Goal: Information Seeking & Learning: Learn about a topic

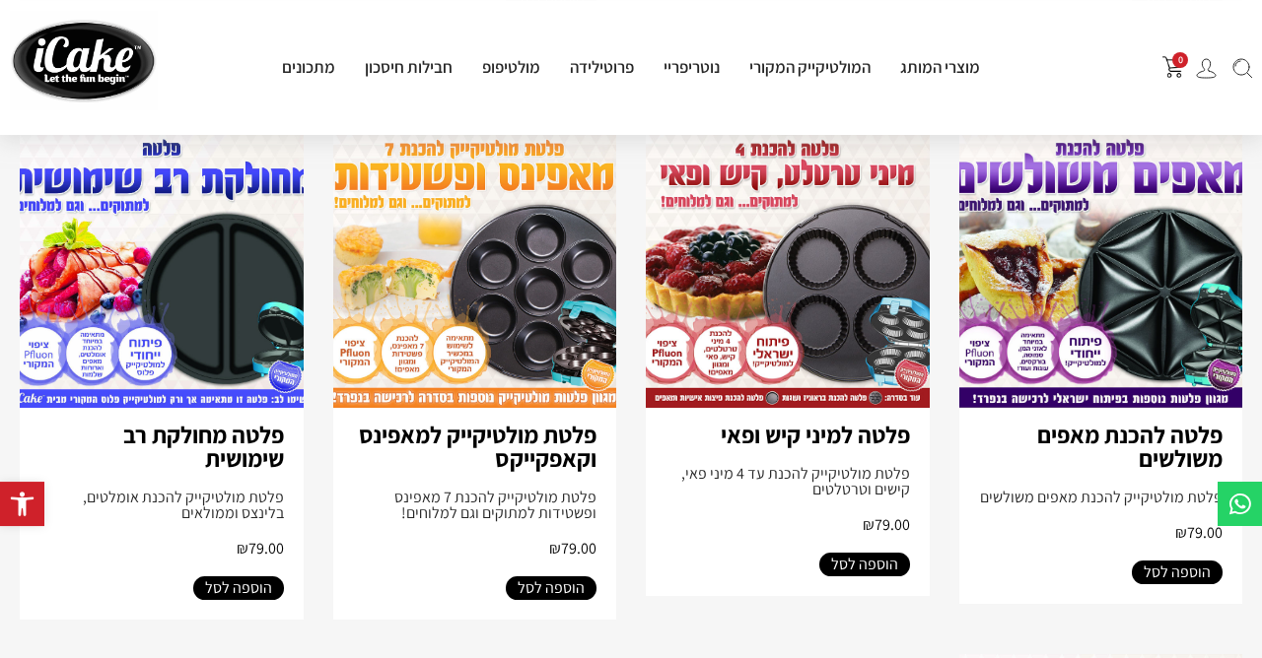
scroll to position [1384, 0]
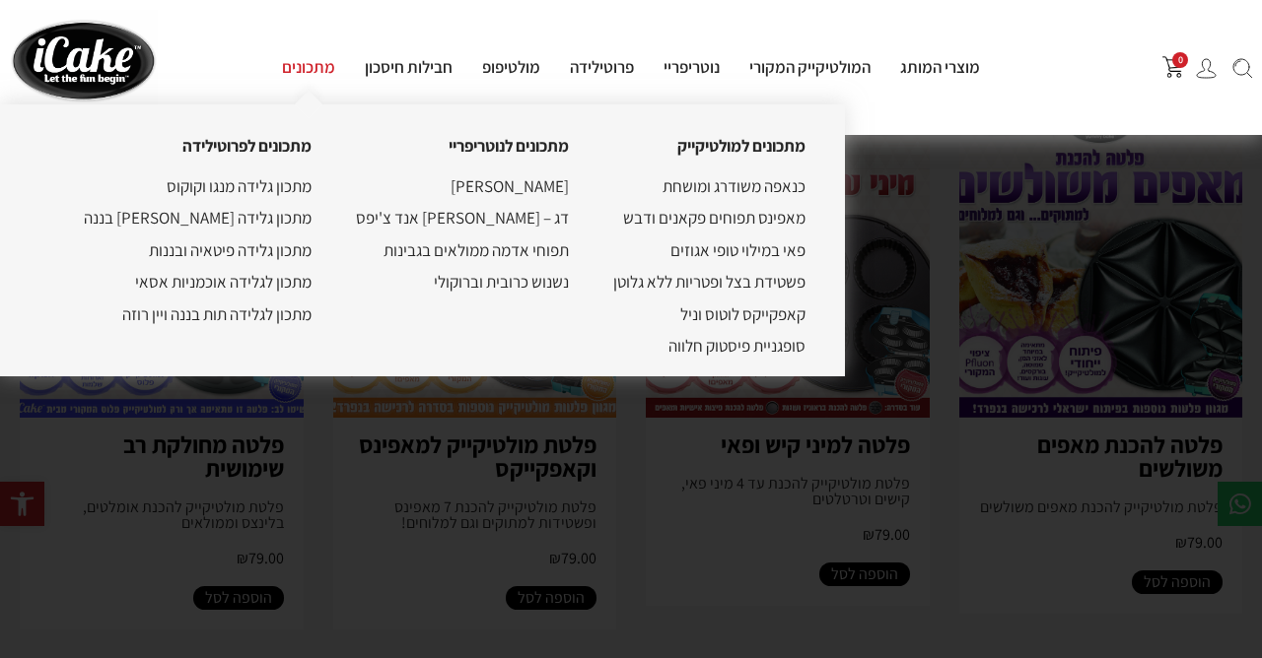
click at [307, 68] on link "מתכונים" at bounding box center [308, 67] width 83 height 22
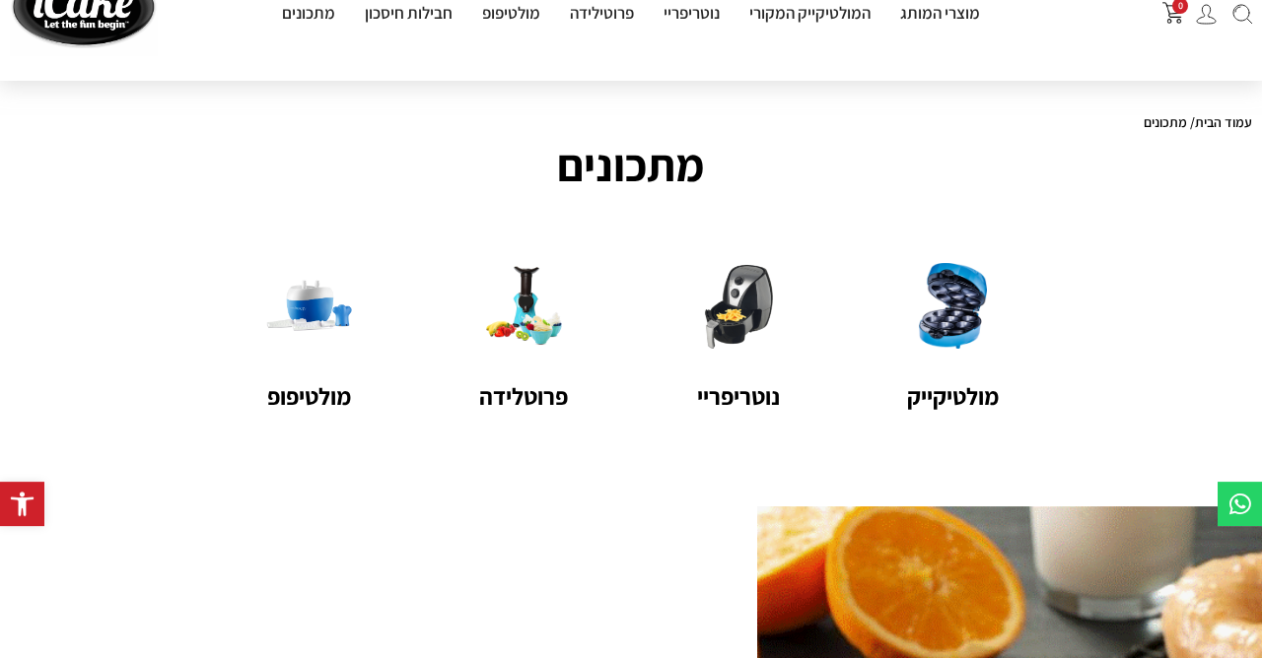
scroll to position [106, 0]
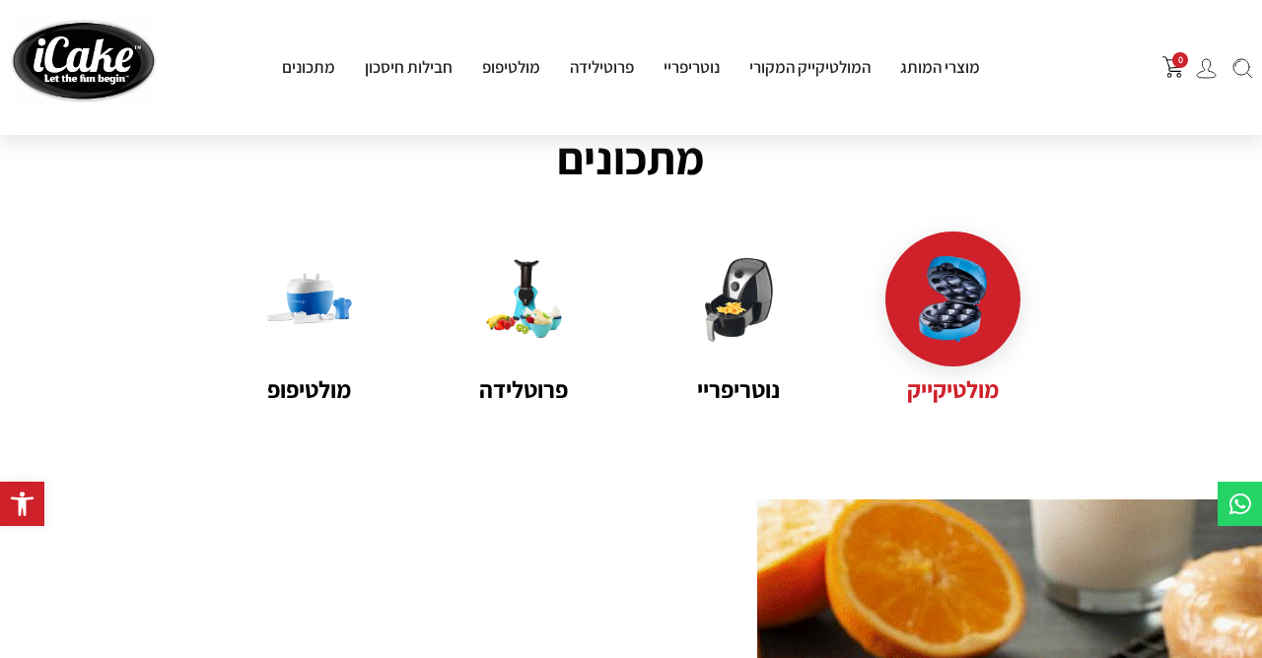
click at [937, 292] on img at bounding box center [953, 299] width 86 height 86
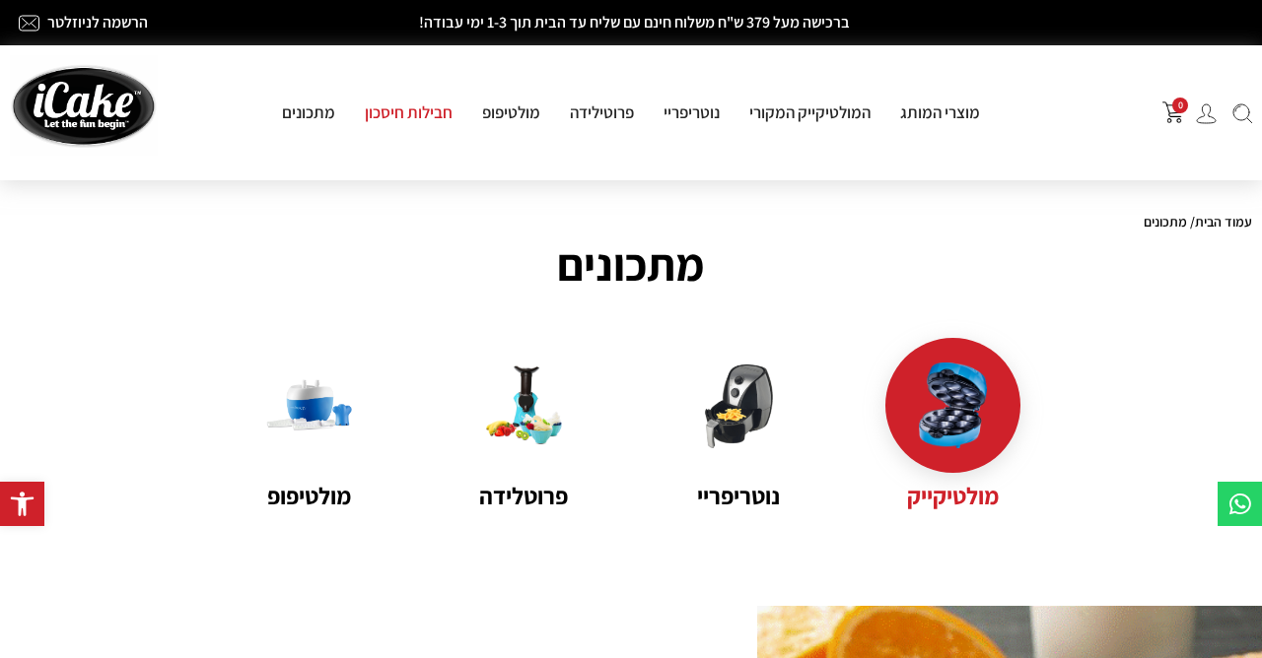
click at [427, 116] on link "חבילות חיסכון" at bounding box center [408, 113] width 117 height 22
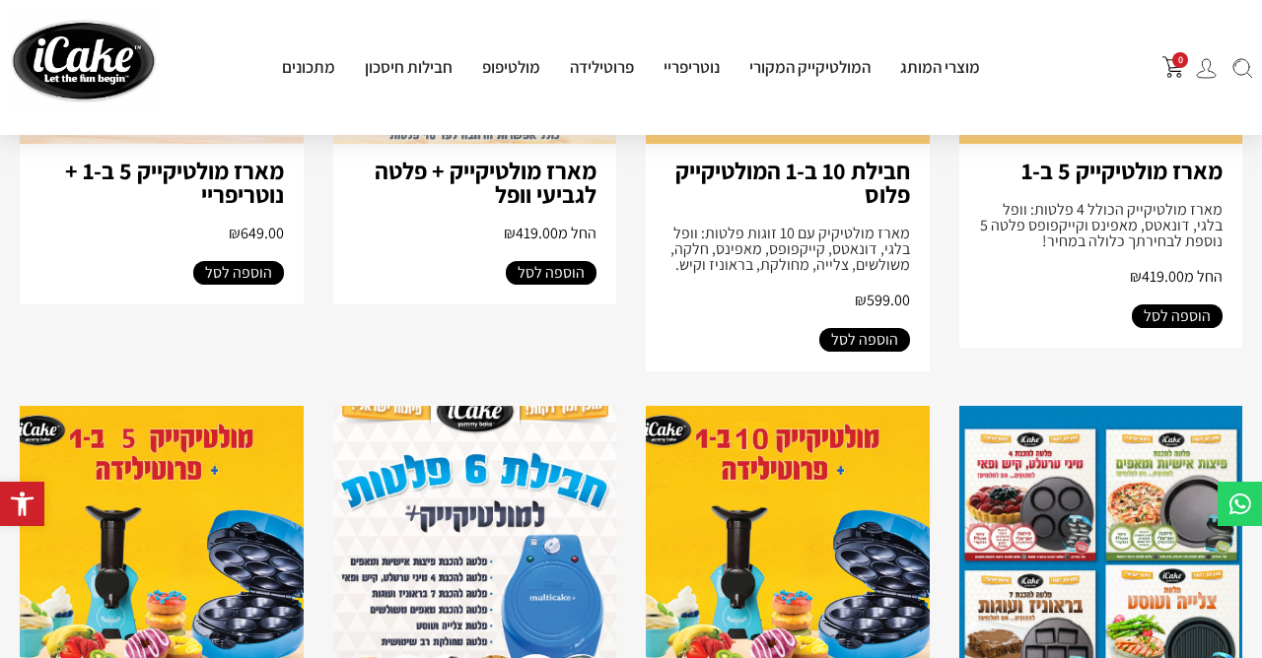
scroll to position [852, 0]
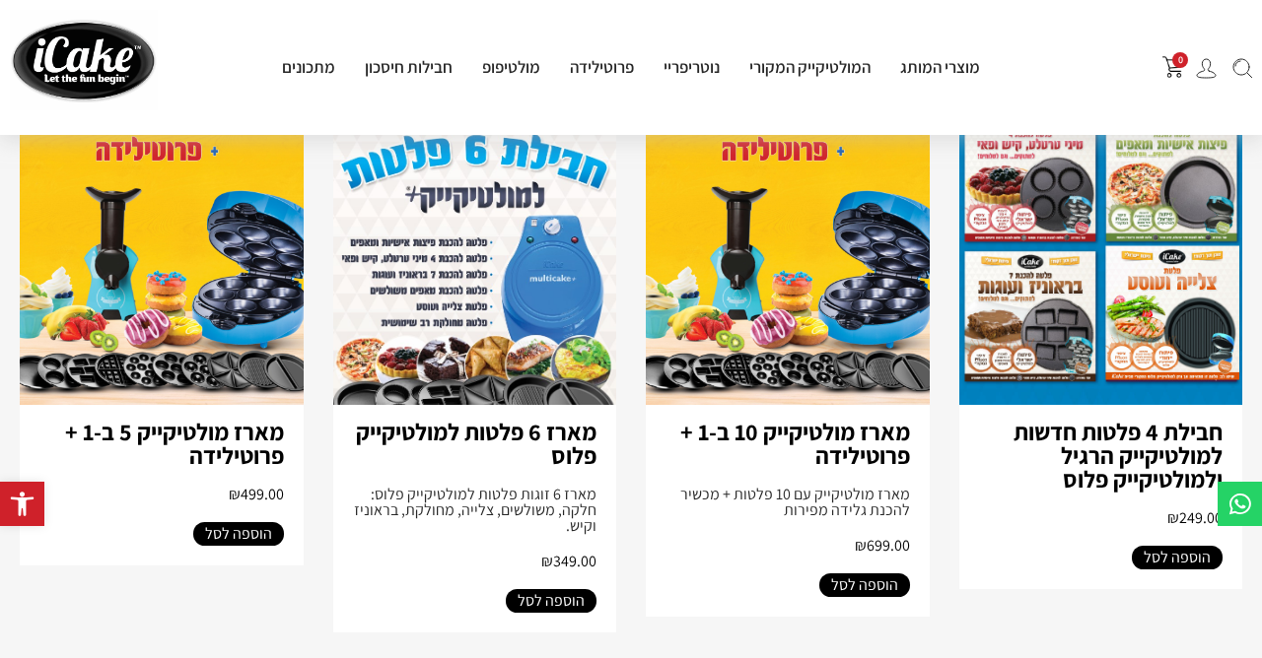
click at [750, 283] on img at bounding box center [788, 246] width 284 height 318
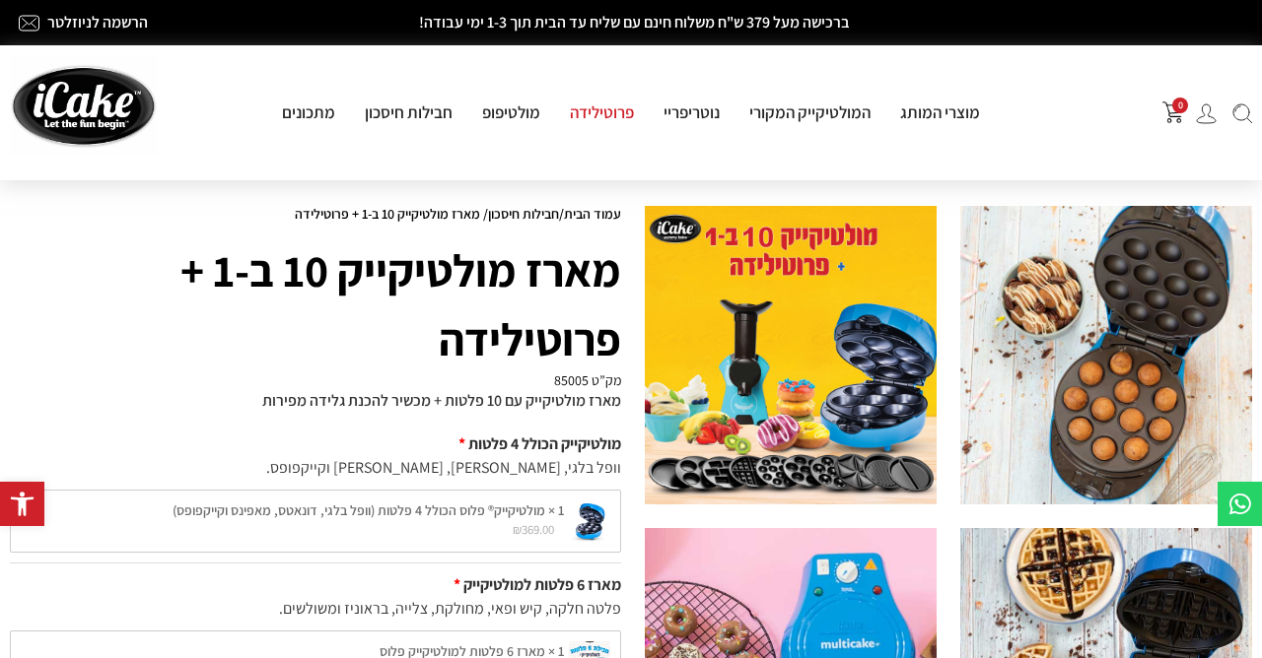
click at [592, 113] on link "פרוטילידה" at bounding box center [602, 113] width 94 height 22
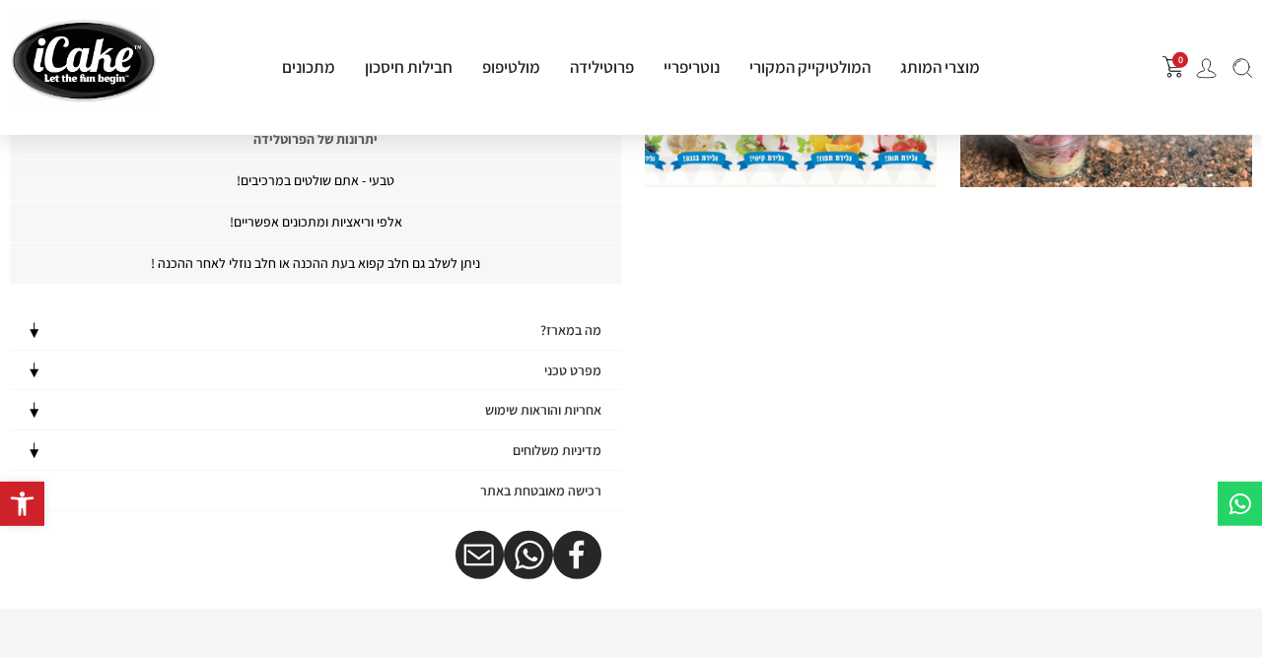
scroll to position [639, 0]
click at [576, 329] on h4 "מה במארז?" at bounding box center [570, 331] width 61 height 17
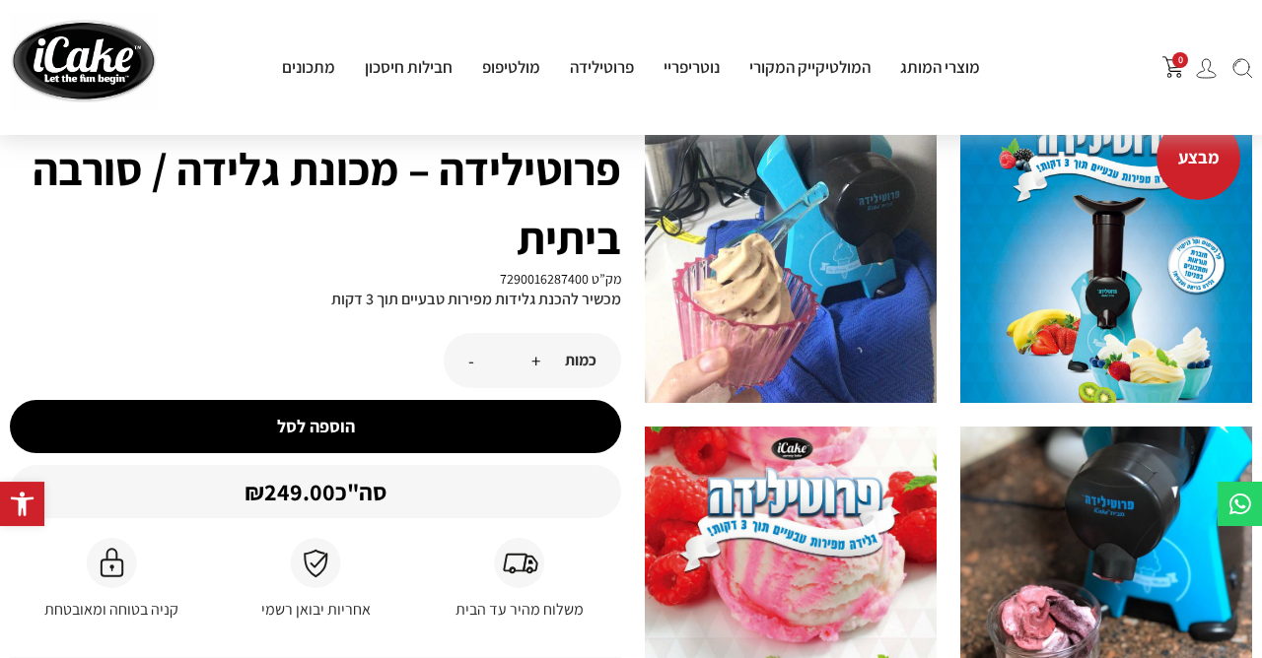
scroll to position [0, 0]
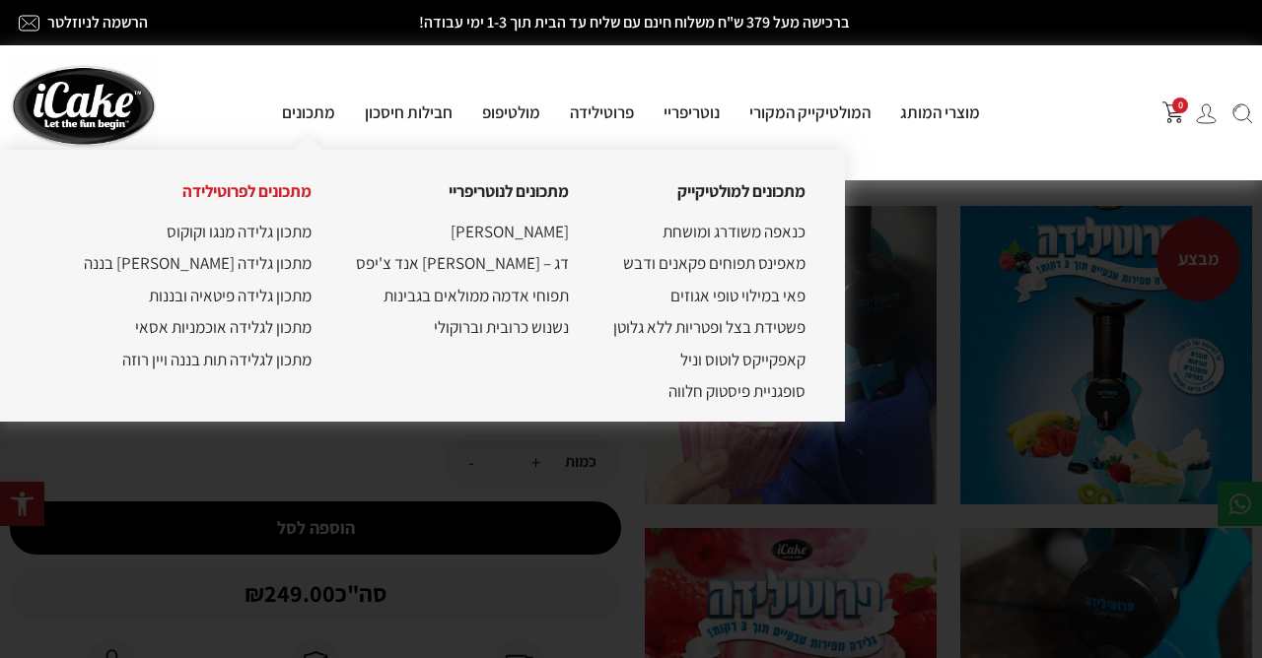
click at [224, 191] on link "מתכונים לפרוטילידה" at bounding box center [246, 191] width 129 height 22
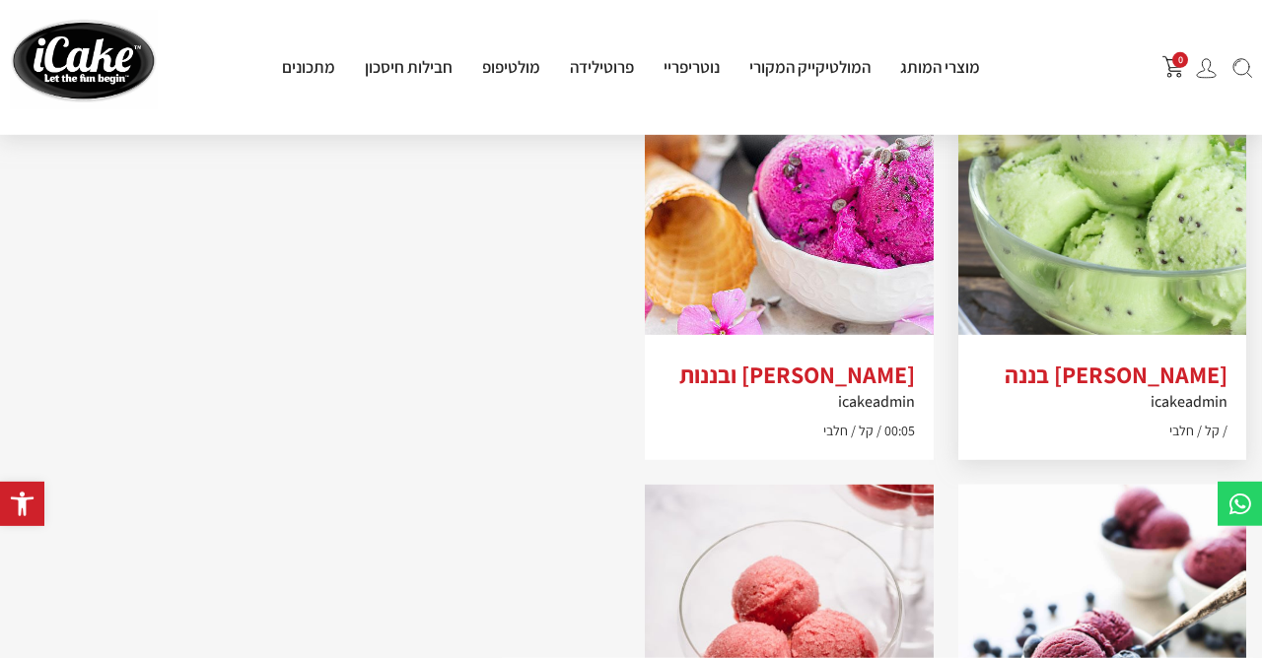
scroll to position [1703, 0]
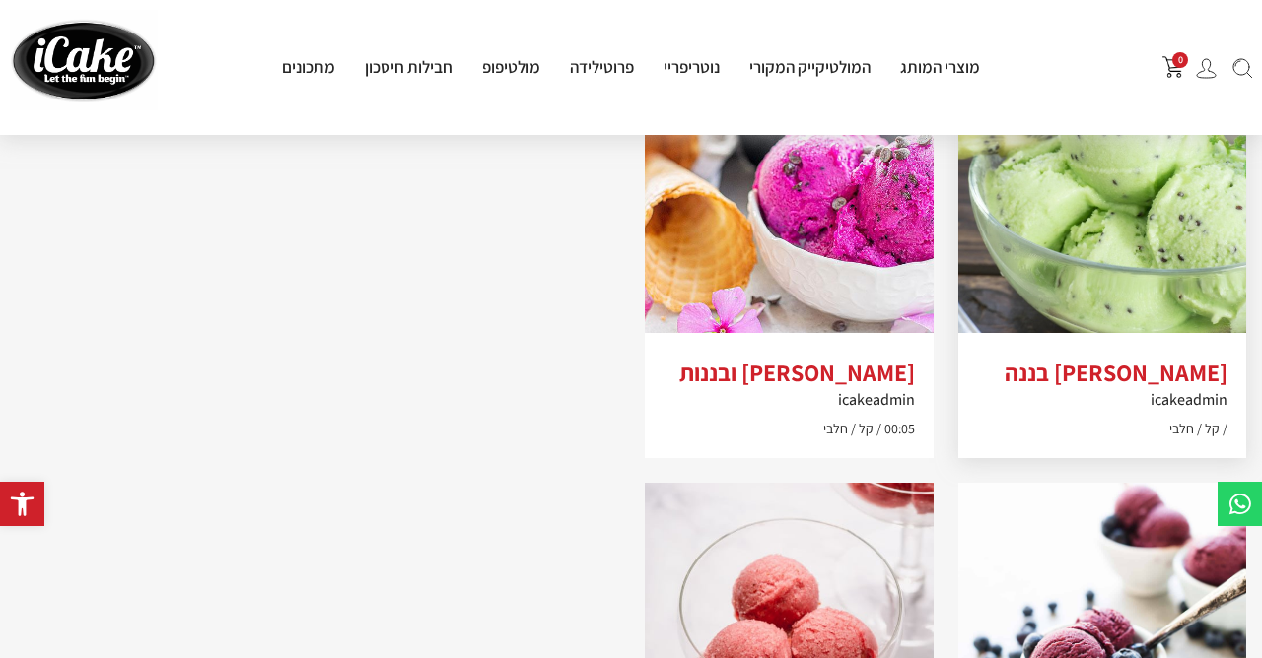
click at [1090, 240] on img at bounding box center [1102, 189] width 289 height 289
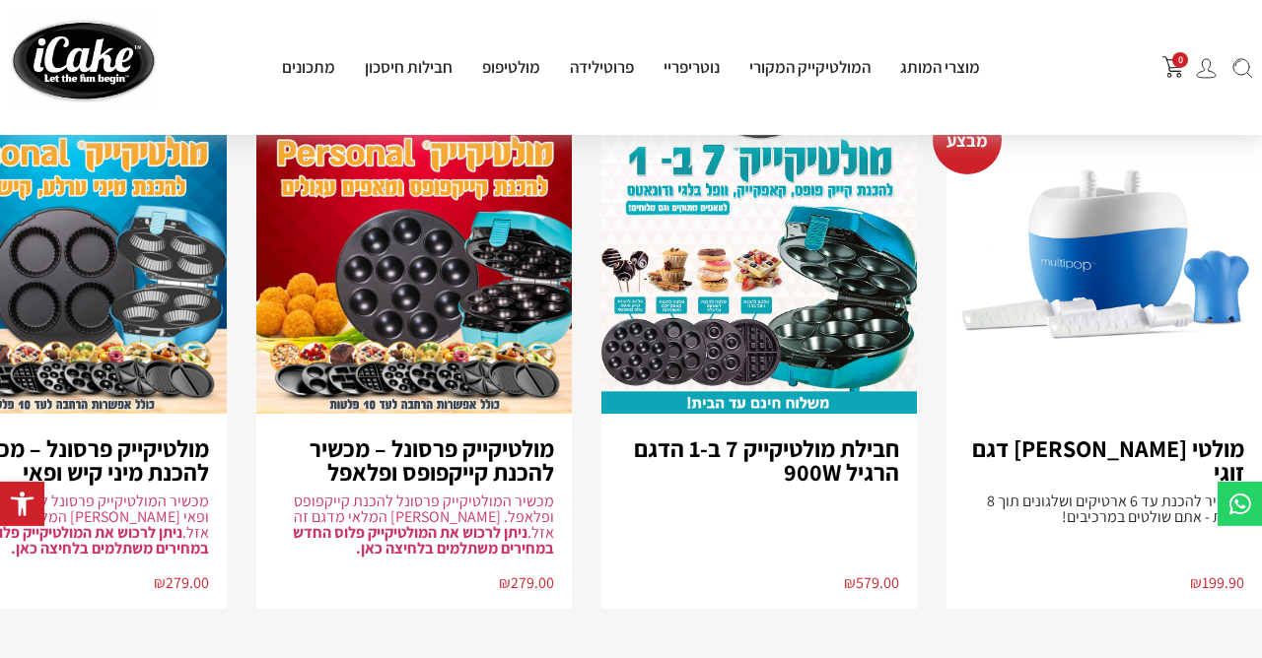
scroll to position [3193, 0]
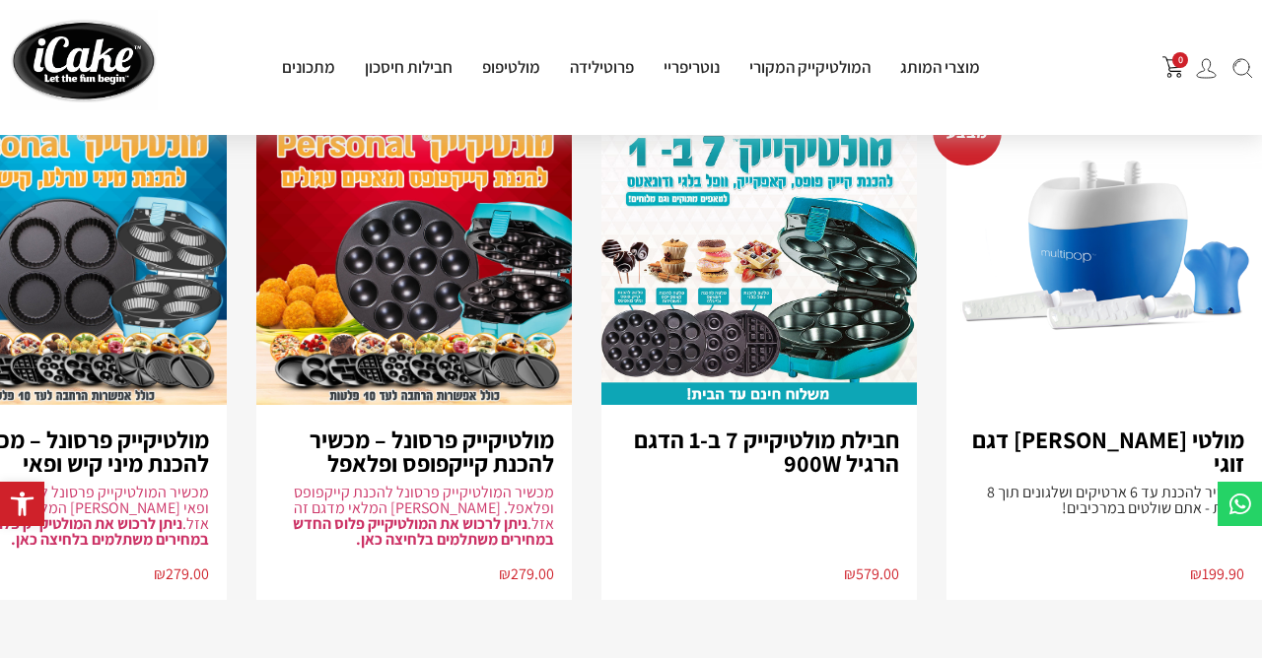
click at [800, 255] on img "2 / 8" at bounding box center [758, 246] width 315 height 318
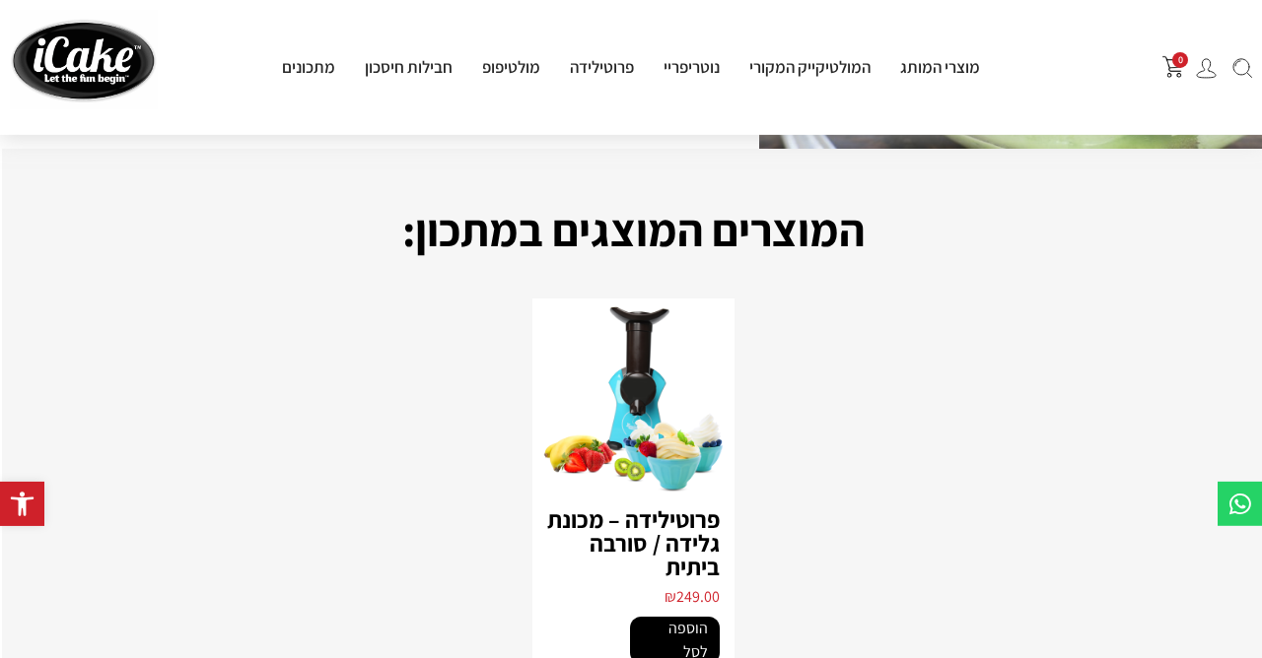
scroll to position [0, -2]
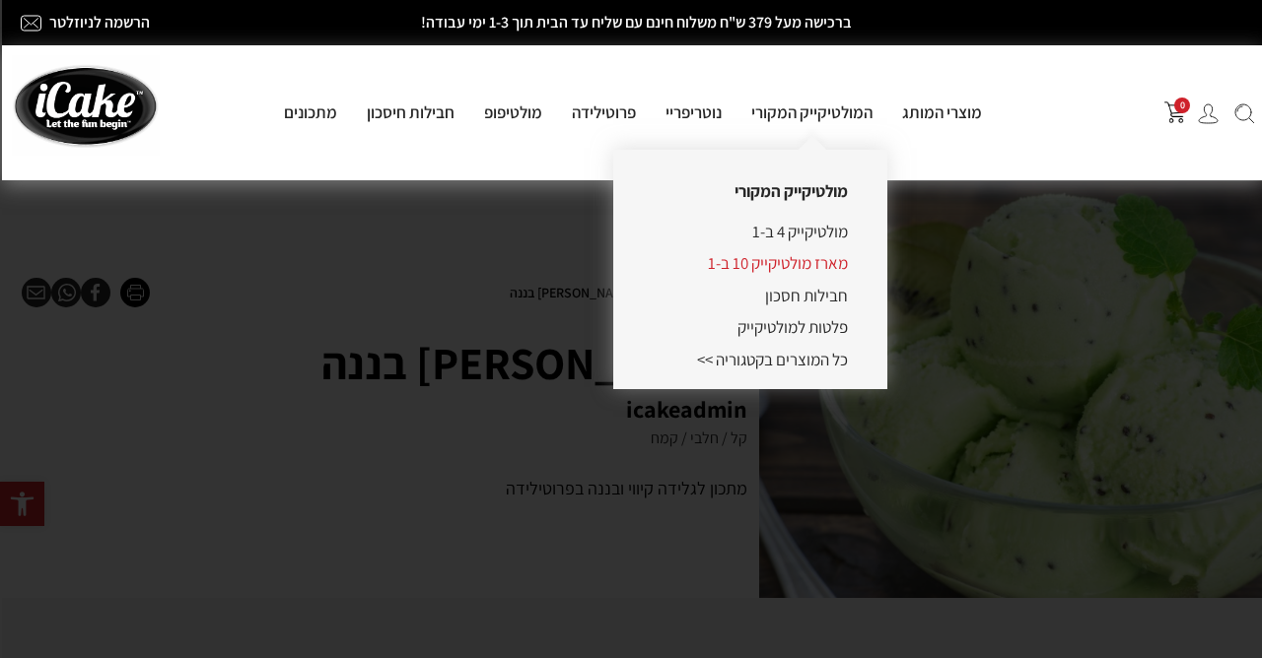
click at [830, 271] on link "מארז מולטיקייק 10 ב-1" at bounding box center [778, 263] width 140 height 22
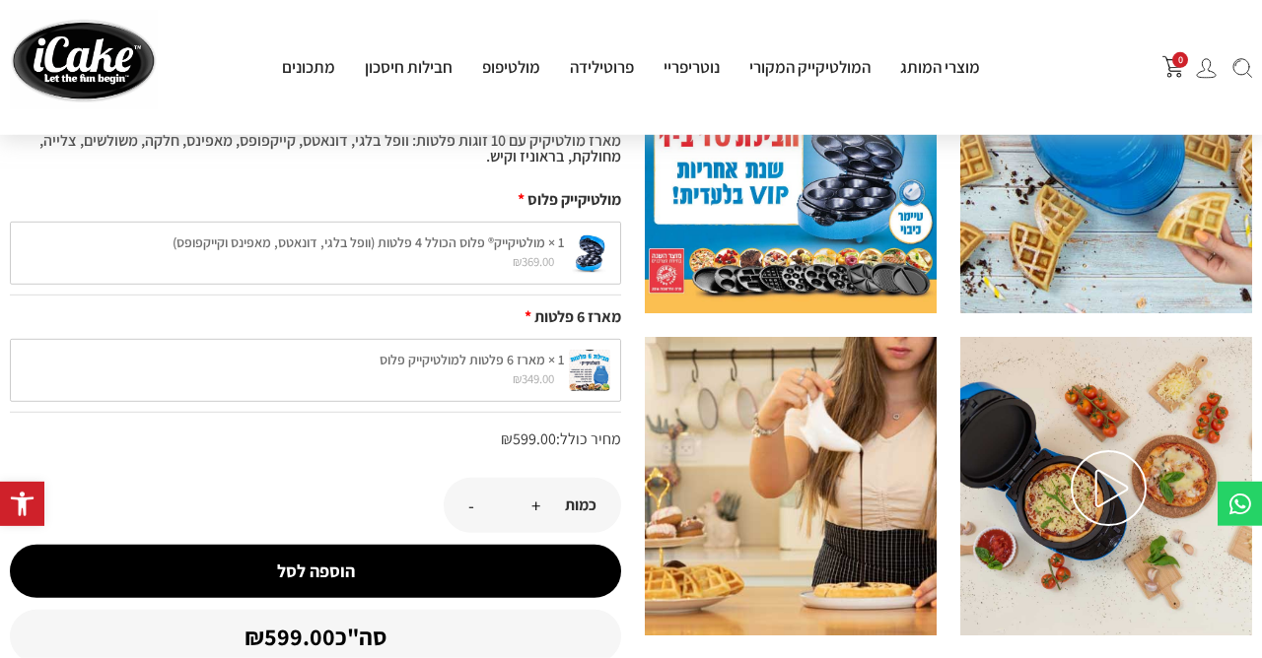
scroll to position [213, 0]
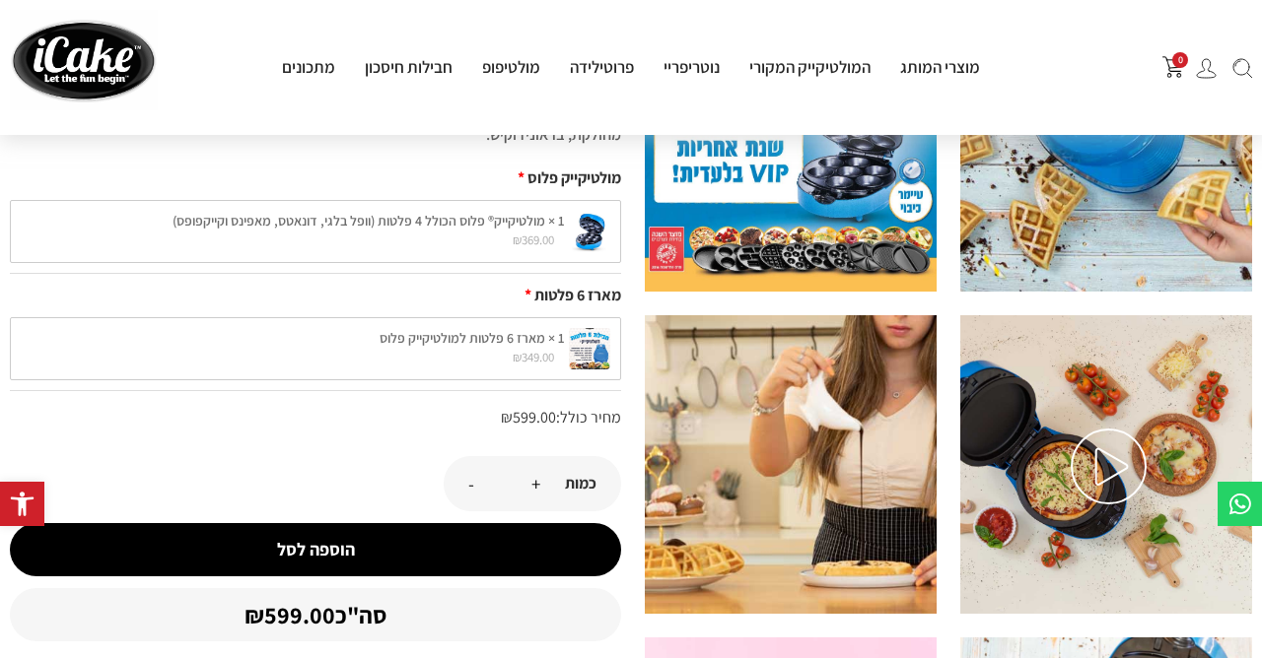
click at [585, 346] on div "1 × מארז 6 פלטות למולטיקייק פלוס ₪ 349.00 1 × מארז 6 פלטות למולטיקייק פלוס ₪ 34…" at bounding box center [315, 348] width 611 height 63
click at [600, 345] on div "1 × מארז 6 פלטות למולטיקייק פלוס ₪ 349.00 1 × מארז 6 פלטות למולטיקייק פלוס ₪ 34…" at bounding box center [315, 348] width 611 height 63
click at [505, 347] on div "1 × מארז 6 פלטות למולטיקייק פלוס ₪ 349.00 1 × מארז 6 פלטות למולטיקייק פלוס ₪ 34…" at bounding box center [315, 348] width 611 height 63
click at [508, 334] on div "1 × מארז 6 פלטות למולטיקייק פלוס ₪ 349.00 1 × מארז 6 פלטות למולטיקייק פלוס ₪ 34…" at bounding box center [315, 348] width 611 height 63
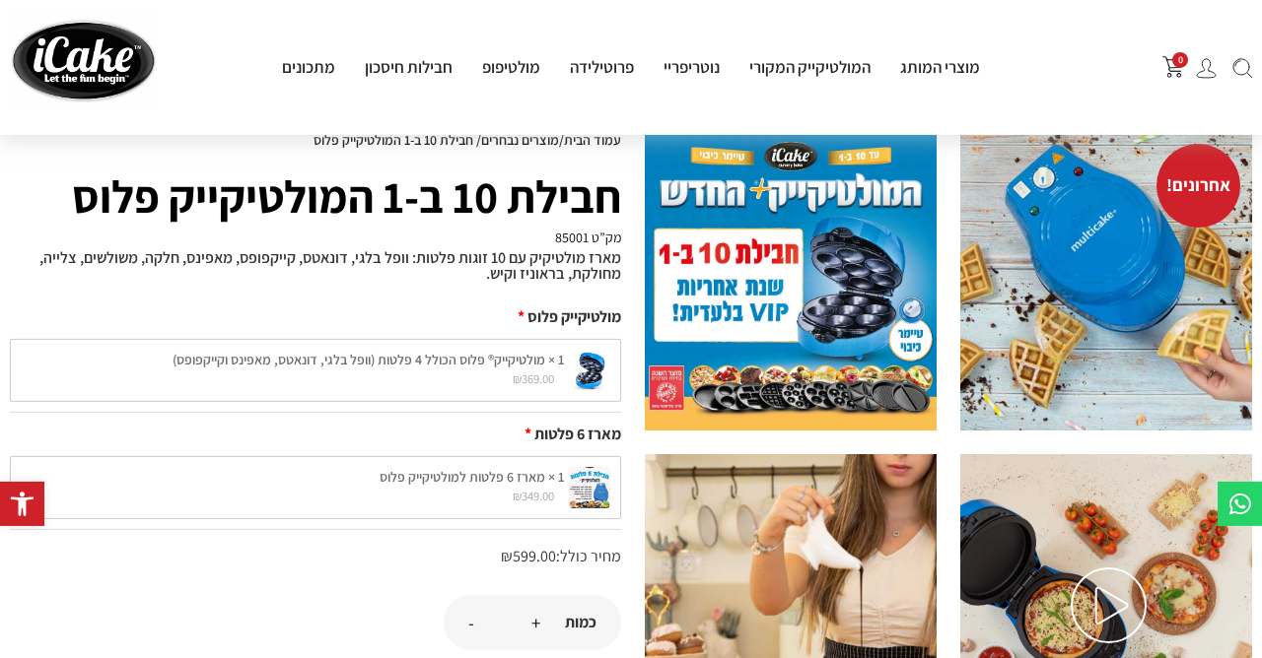
scroll to position [0, 0]
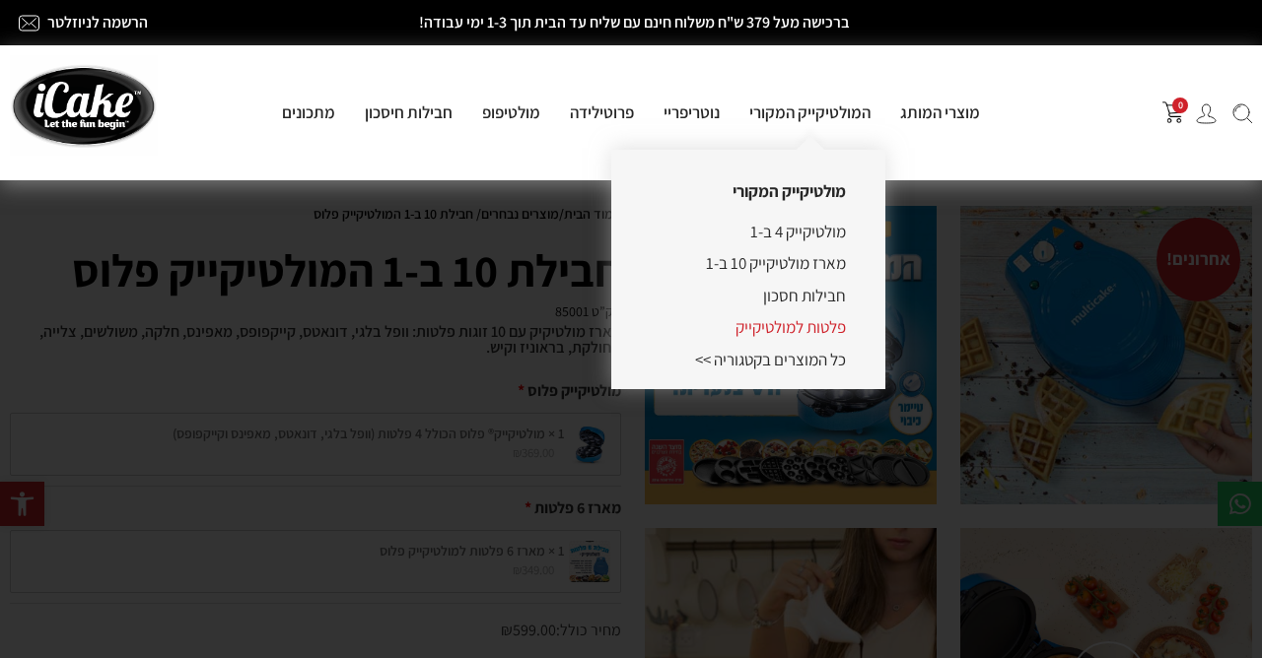
click at [795, 332] on link "פלטות למולטיקייק" at bounding box center [790, 327] width 110 height 22
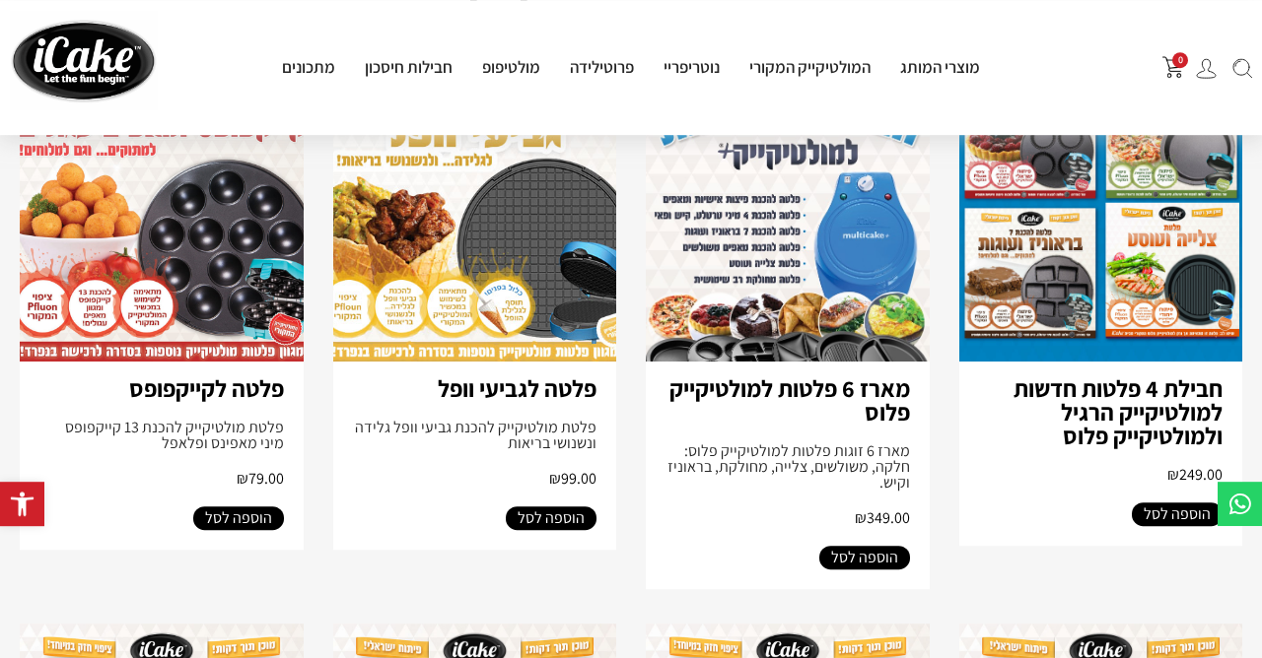
scroll to position [213, 0]
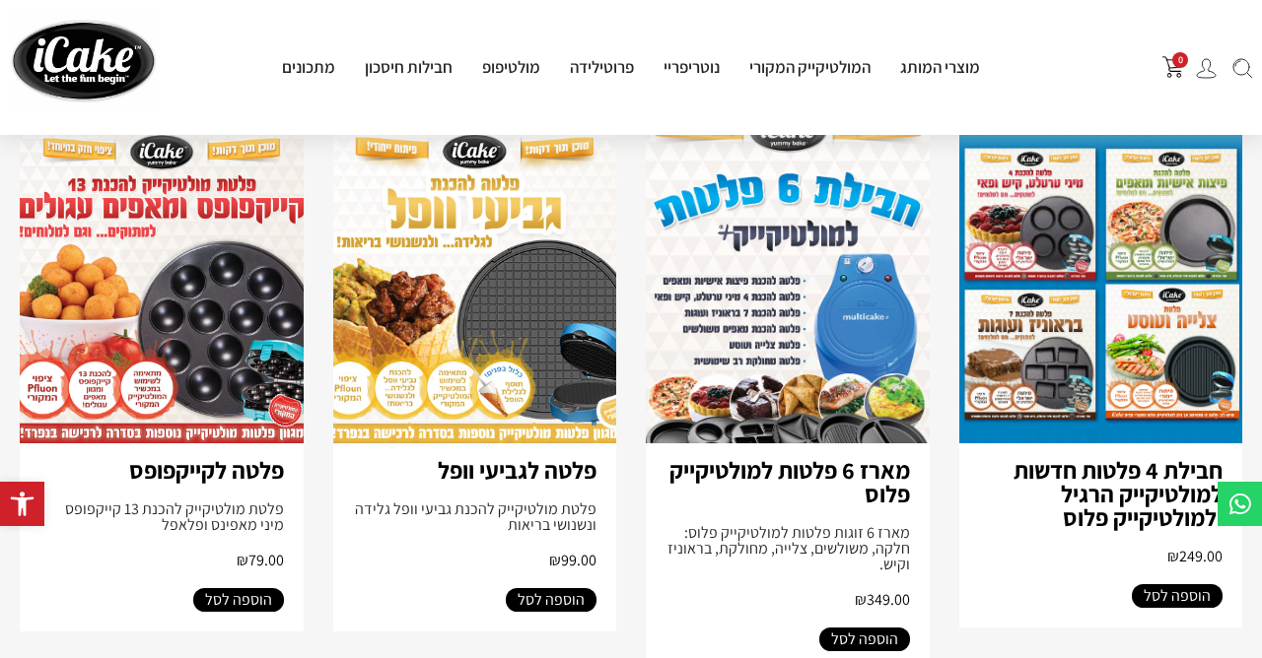
click at [795, 319] on img at bounding box center [788, 284] width 284 height 318
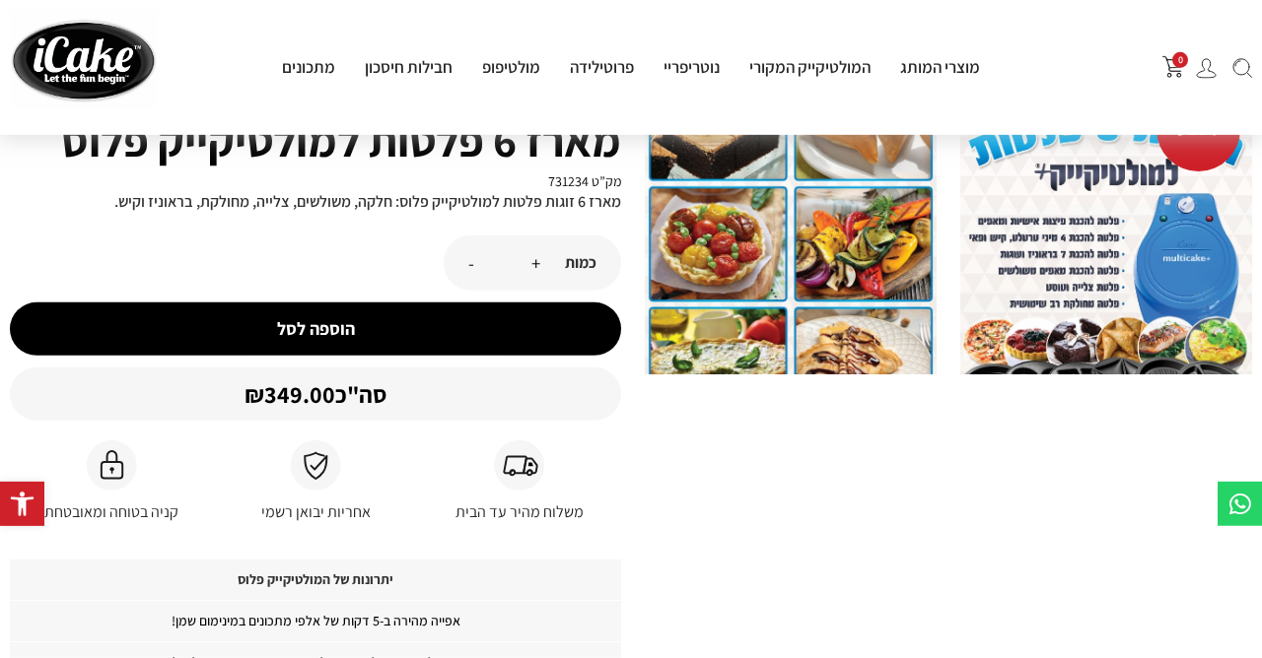
scroll to position [106, 0]
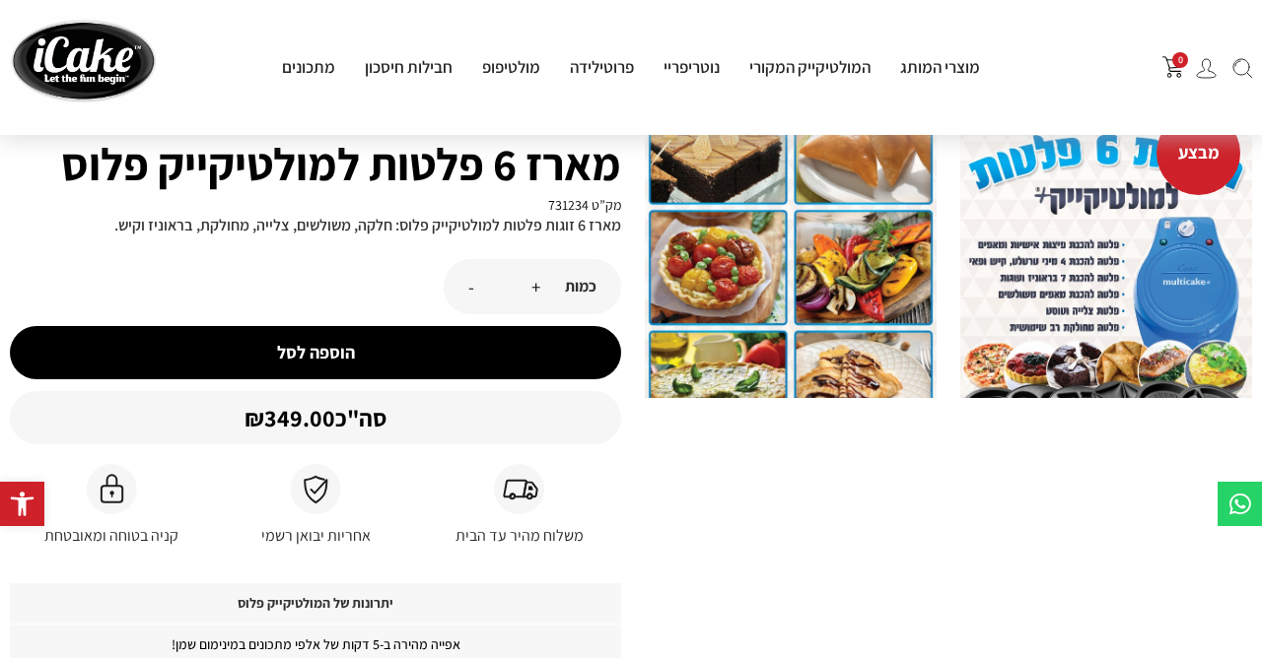
click at [1138, 375] on img at bounding box center [1106, 249] width 292 height 299
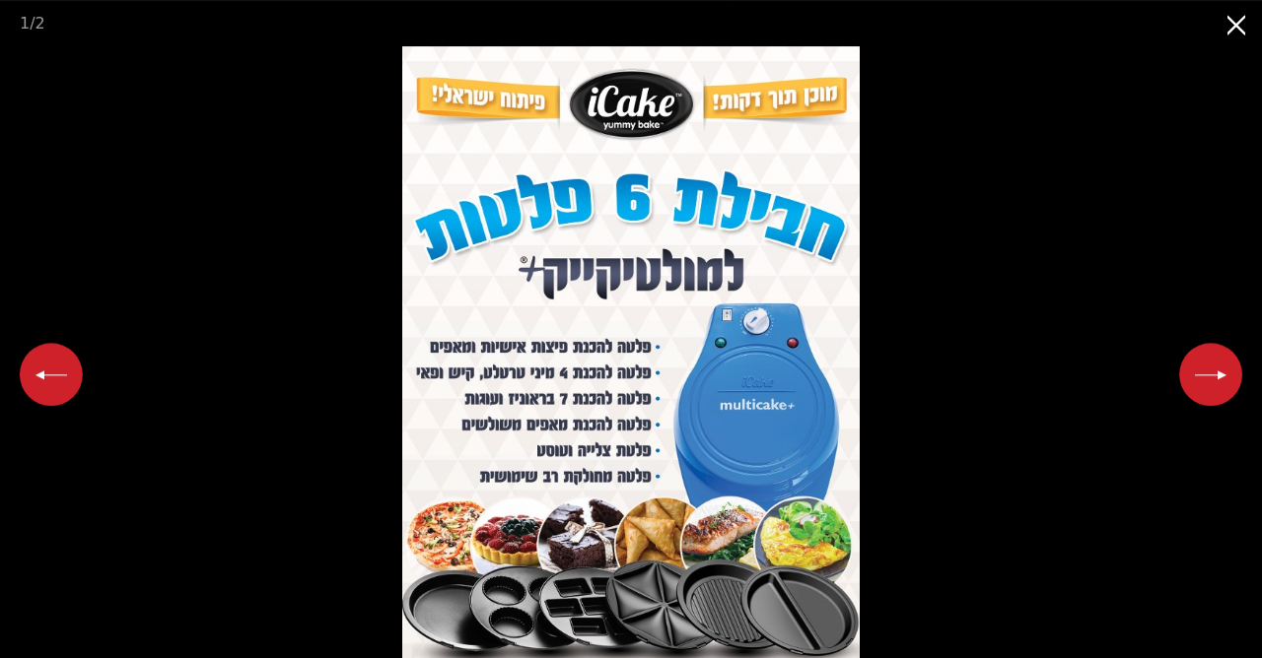
scroll to position [213, 0]
click at [53, 378] on button "Previous slide" at bounding box center [51, 374] width 63 height 63
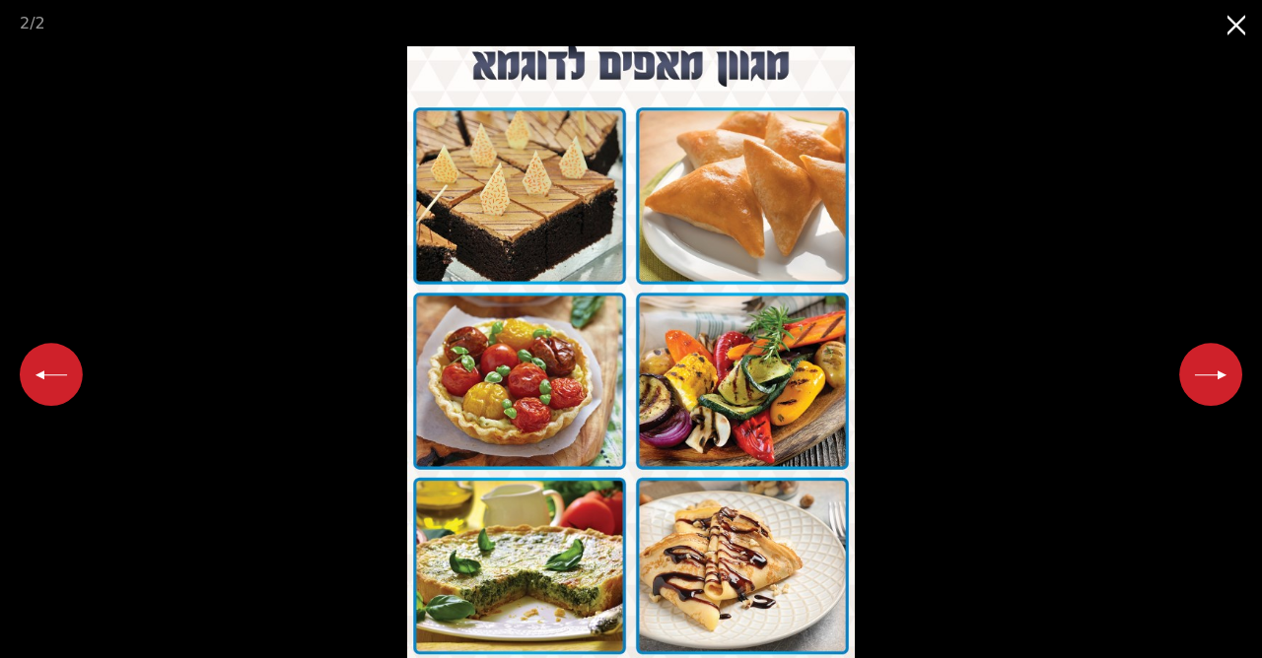
drag, startPoint x: 1241, startPoint y: 43, endPoint x: 1246, endPoint y: 27, distance: 17.5
click at [1244, 37] on button "Close gallery" at bounding box center [1236, 23] width 49 height 46
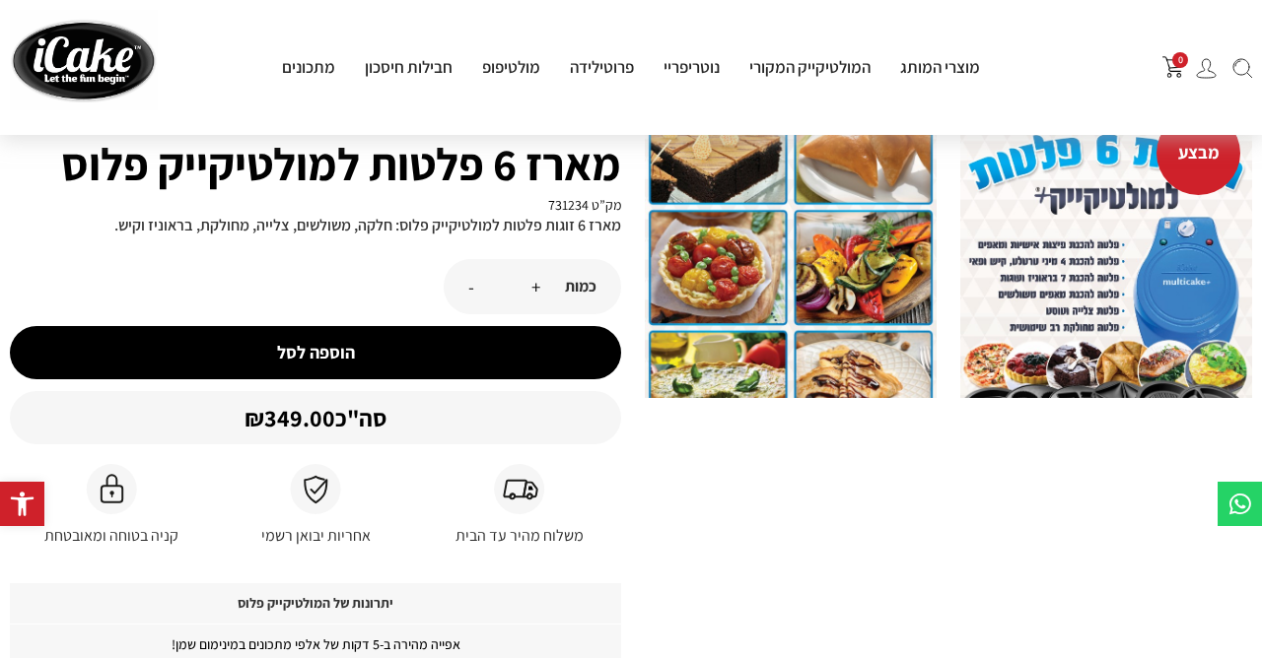
scroll to position [0, 0]
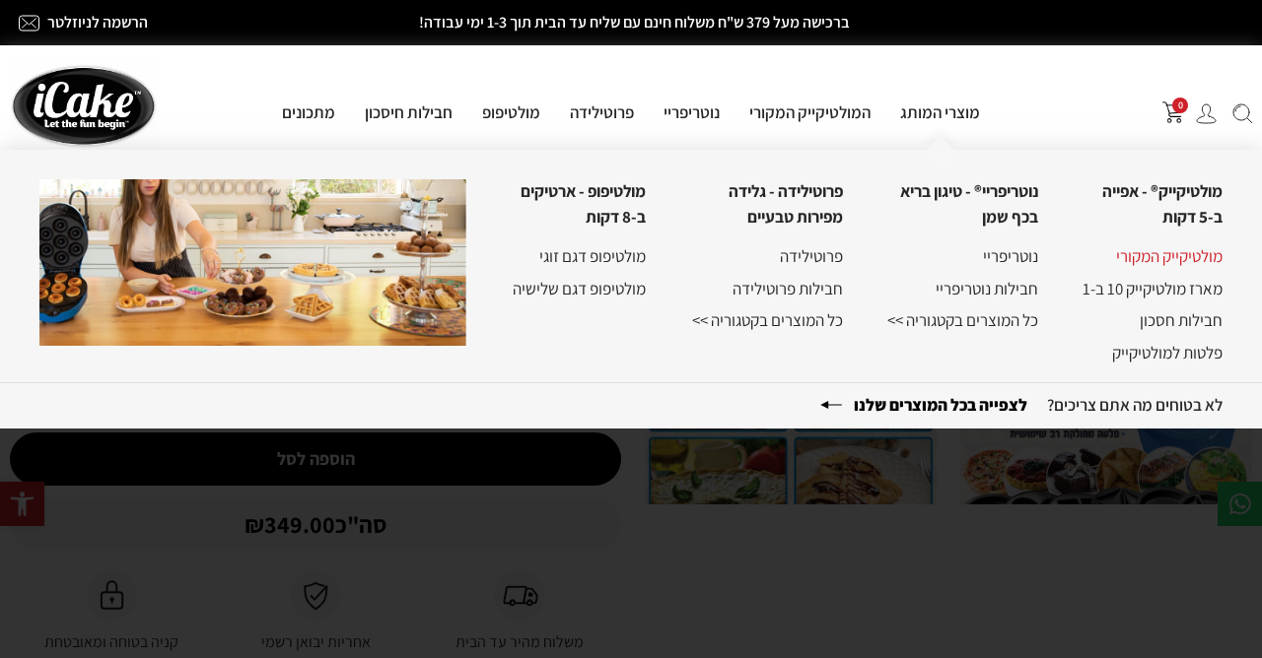
click at [1183, 262] on link "מולטיקייק המקורי" at bounding box center [1169, 256] width 106 height 22
click at [1197, 197] on link "מולטיקייק® - אפייה ב-5 דקות" at bounding box center [1162, 203] width 120 height 47
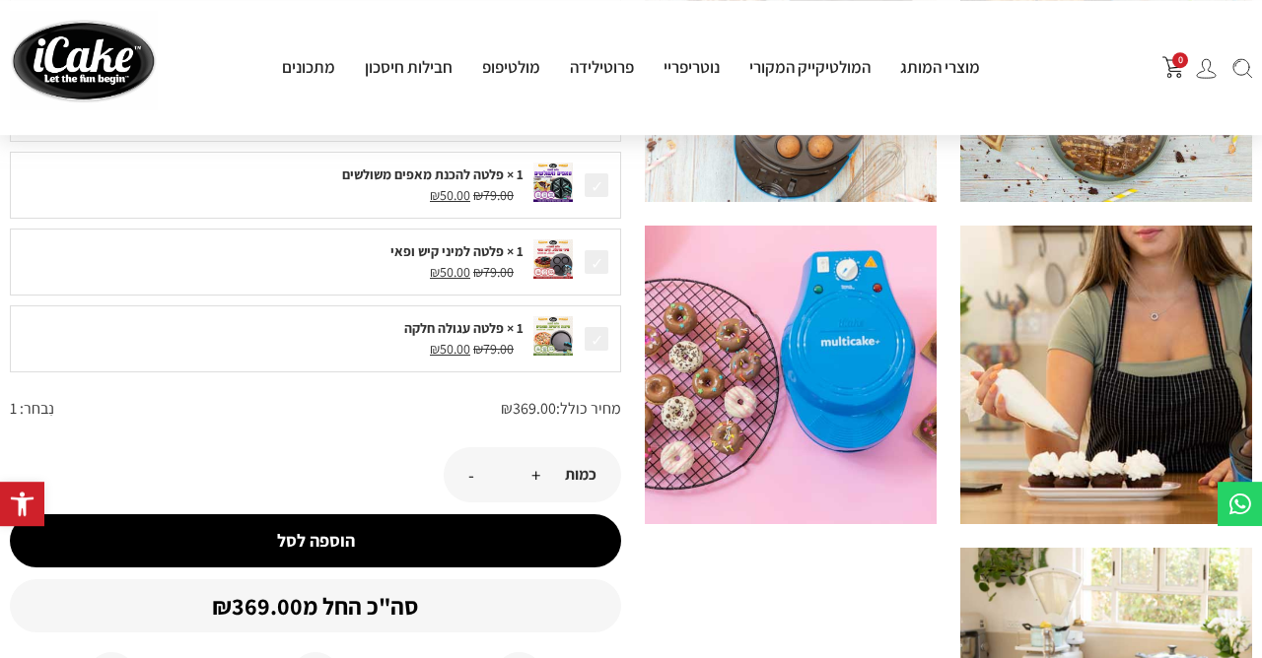
scroll to position [639, 0]
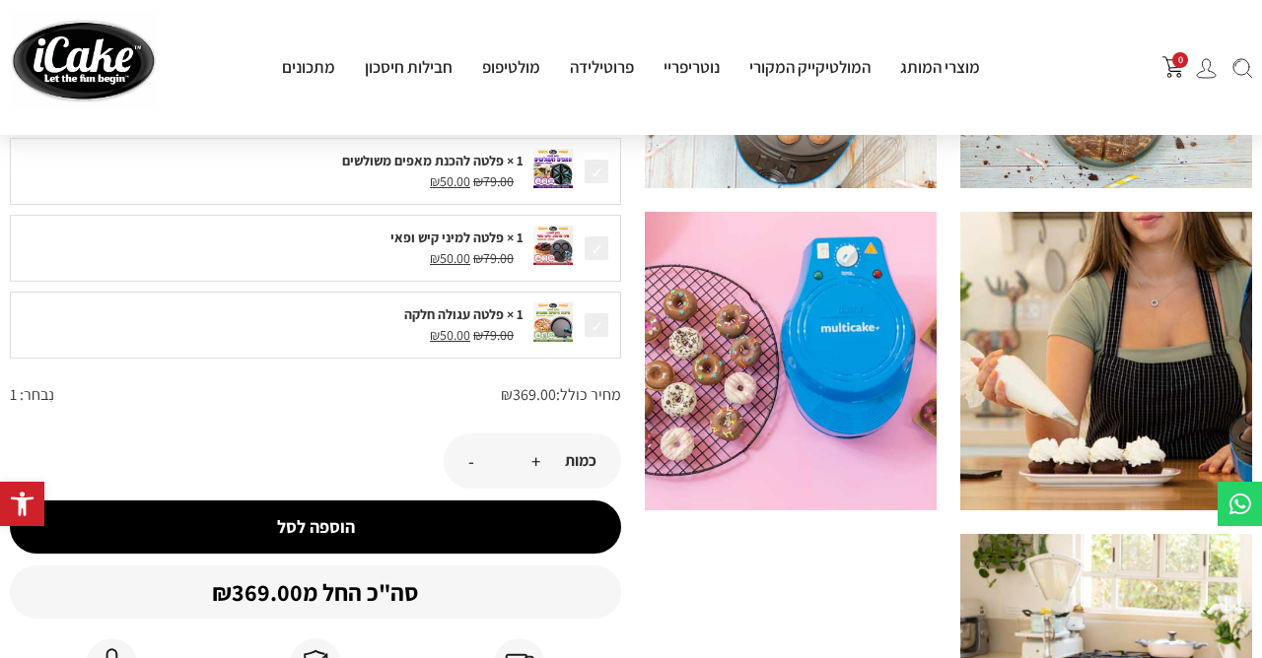
click at [875, 370] on img at bounding box center [791, 361] width 292 height 299
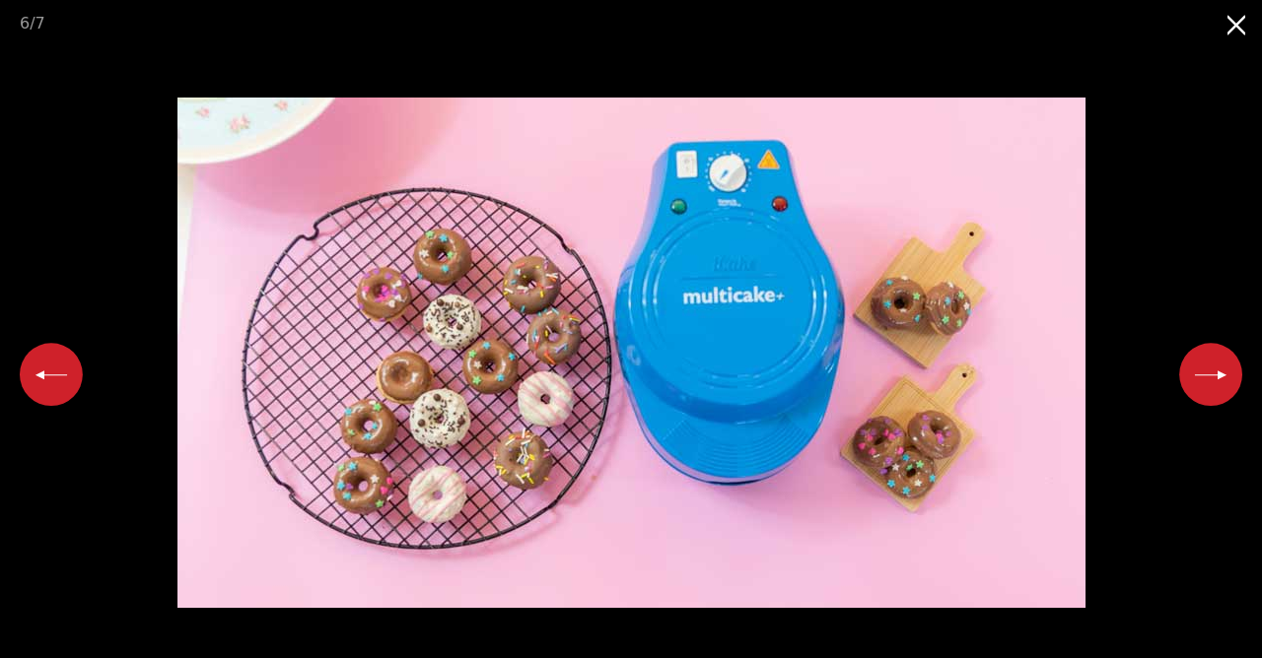
scroll to position [0, 0]
click at [735, 171] on img at bounding box center [631, 353] width 908 height 511
click at [1234, 24] on button "Close gallery" at bounding box center [1236, 23] width 49 height 46
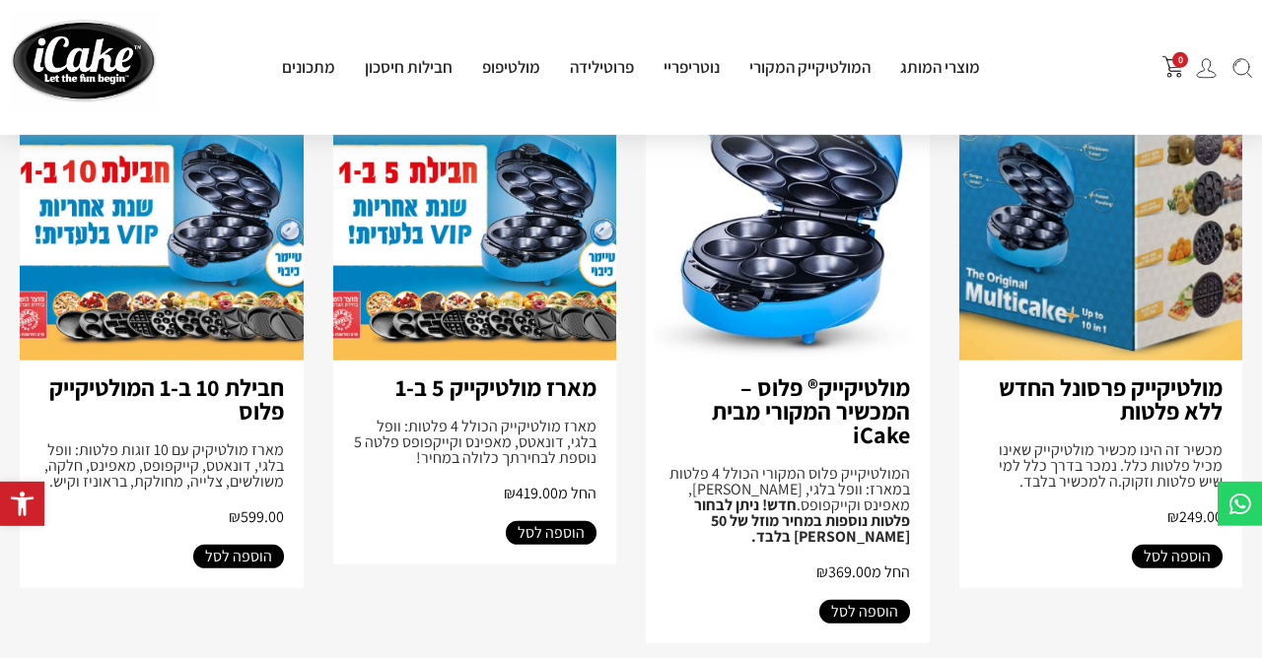
scroll to position [319, 0]
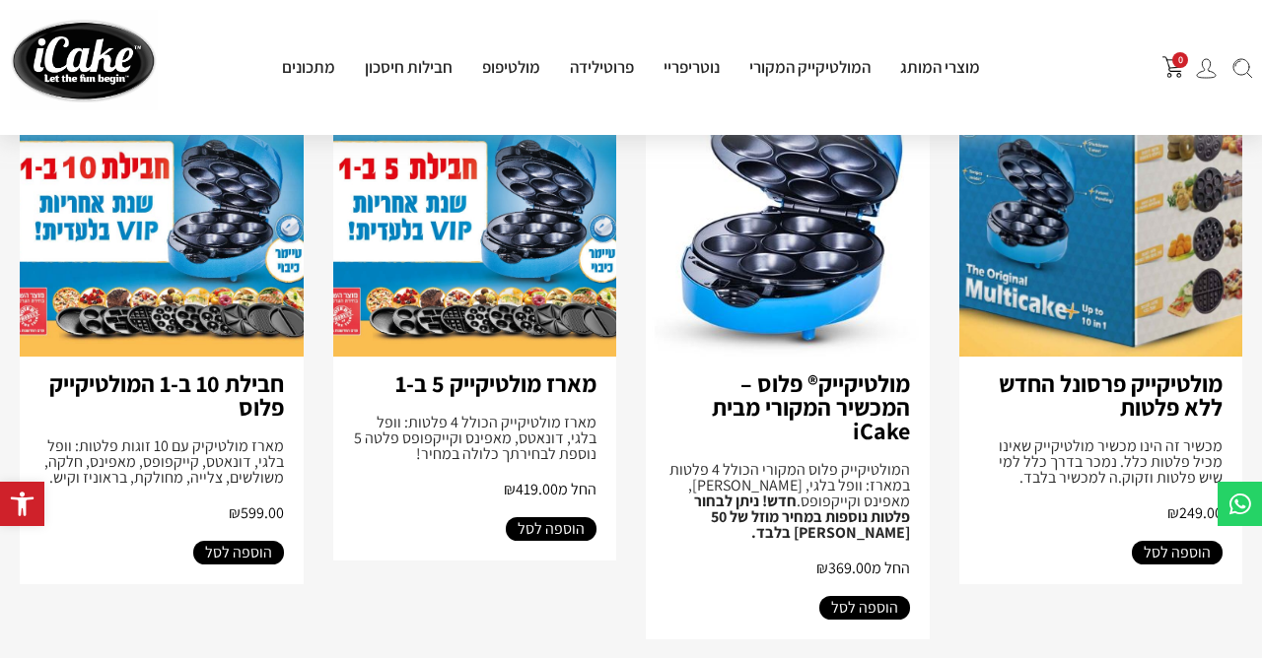
click at [818, 257] on img at bounding box center [788, 197] width 284 height 318
click at [1121, 274] on img at bounding box center [1101, 197] width 284 height 318
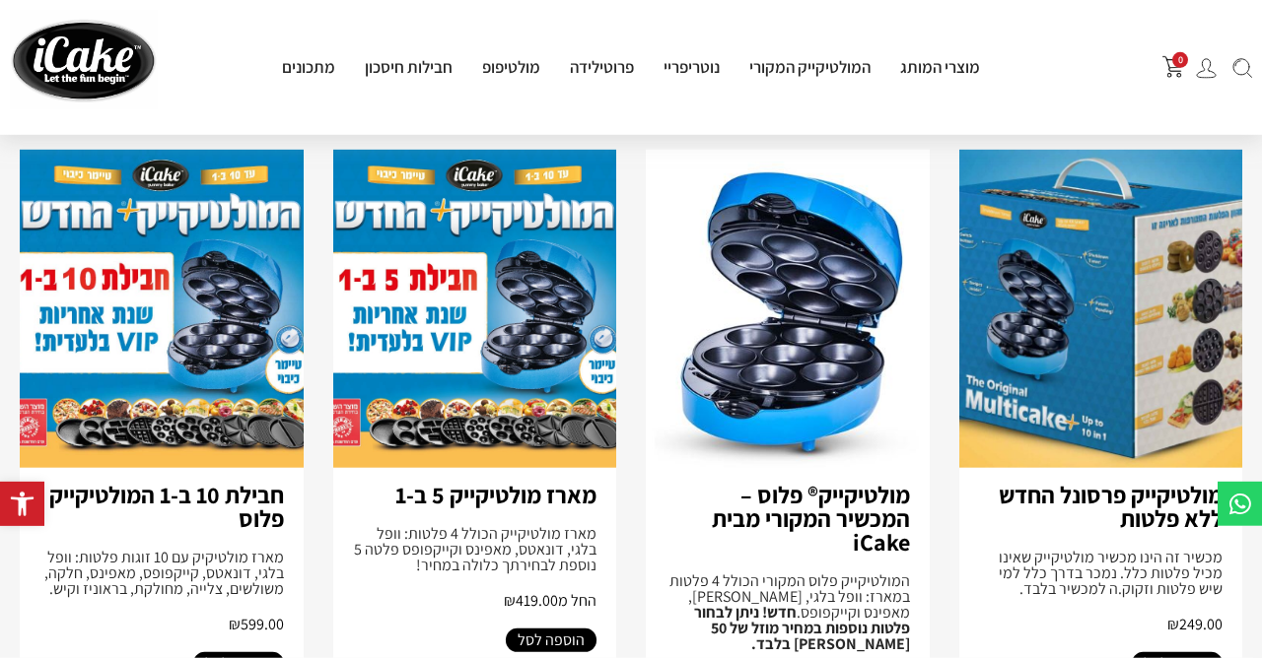
scroll to position [213, 0]
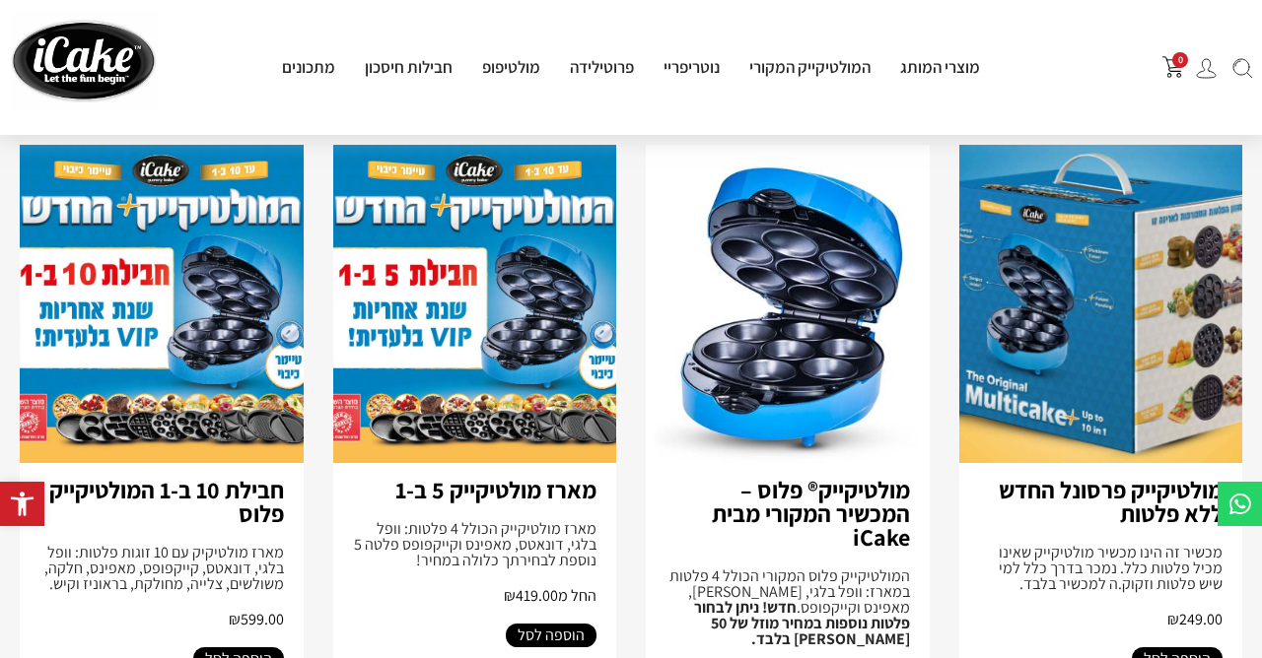
click at [459, 321] on img at bounding box center [475, 304] width 284 height 318
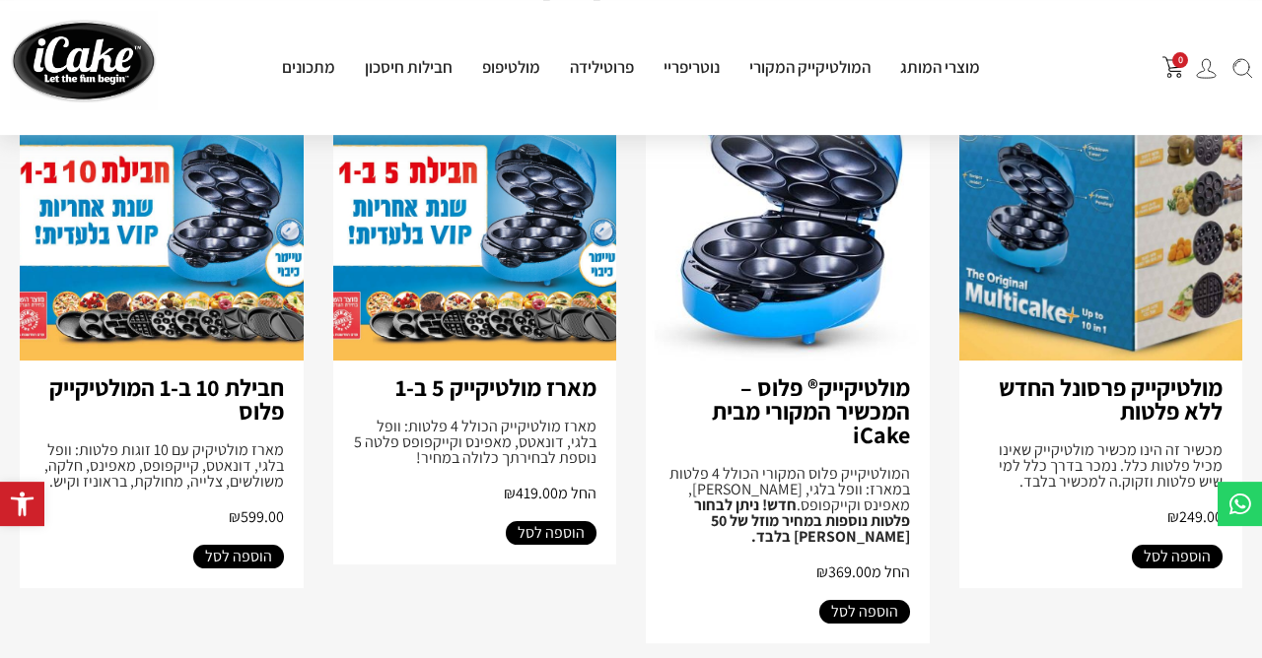
scroll to position [319, 0]
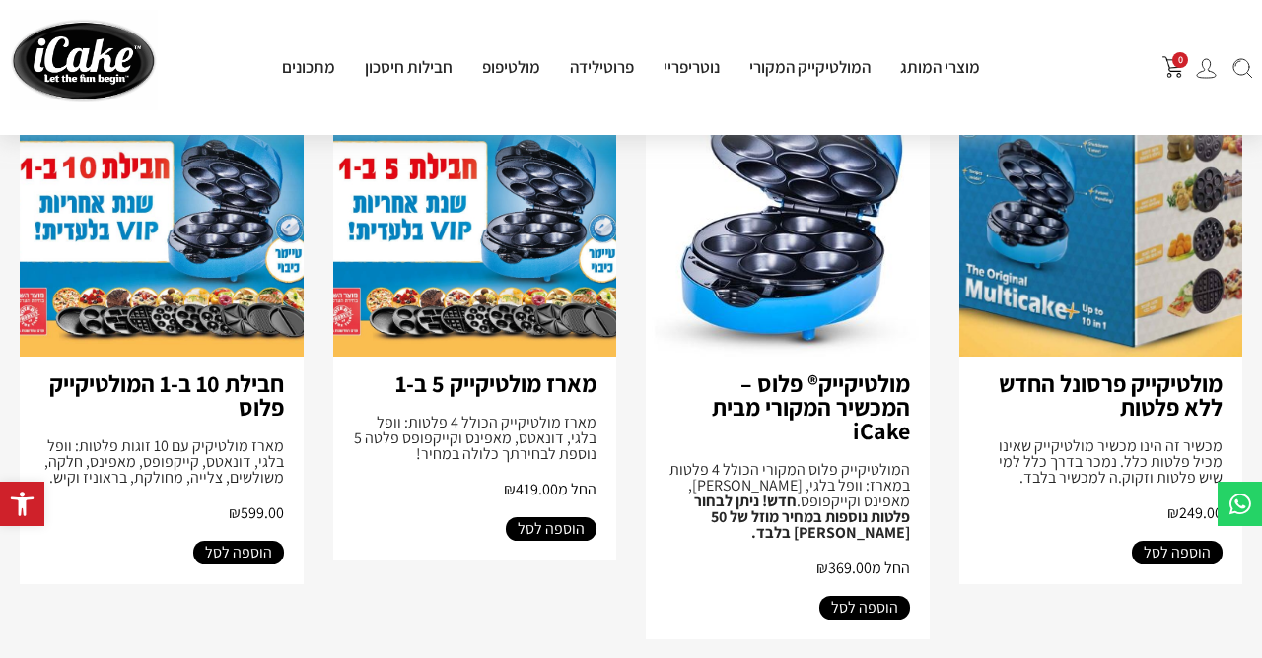
click at [168, 274] on img at bounding box center [162, 197] width 284 height 318
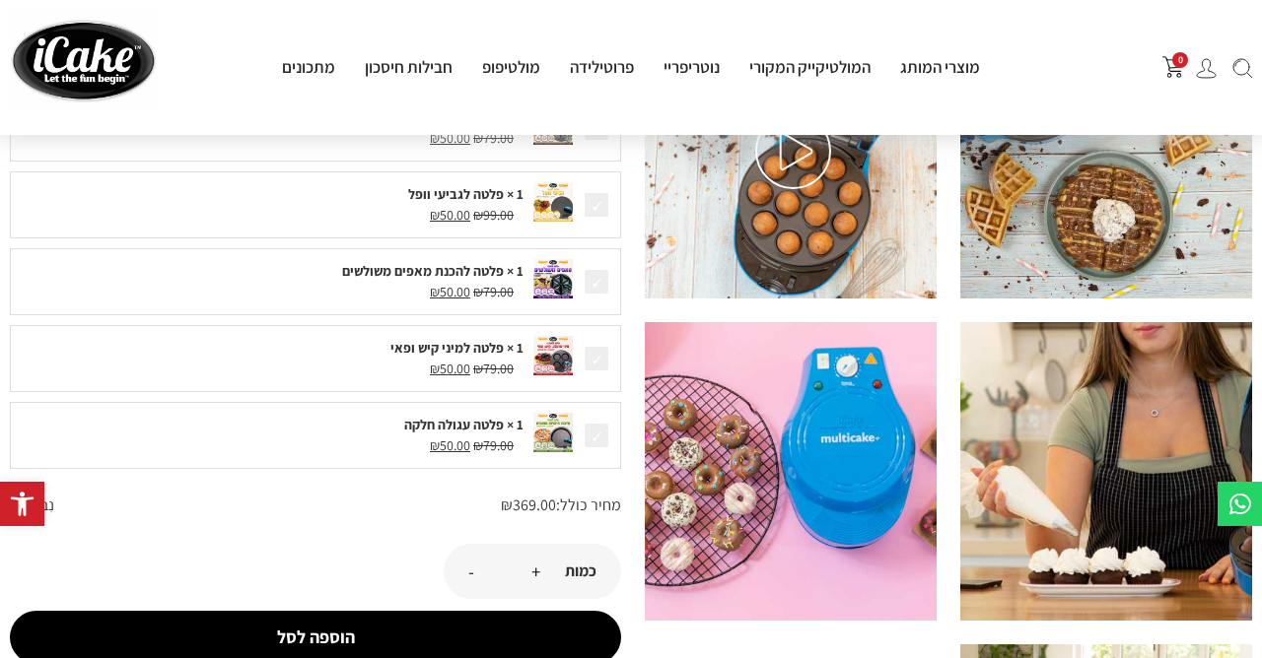
scroll to position [532, 0]
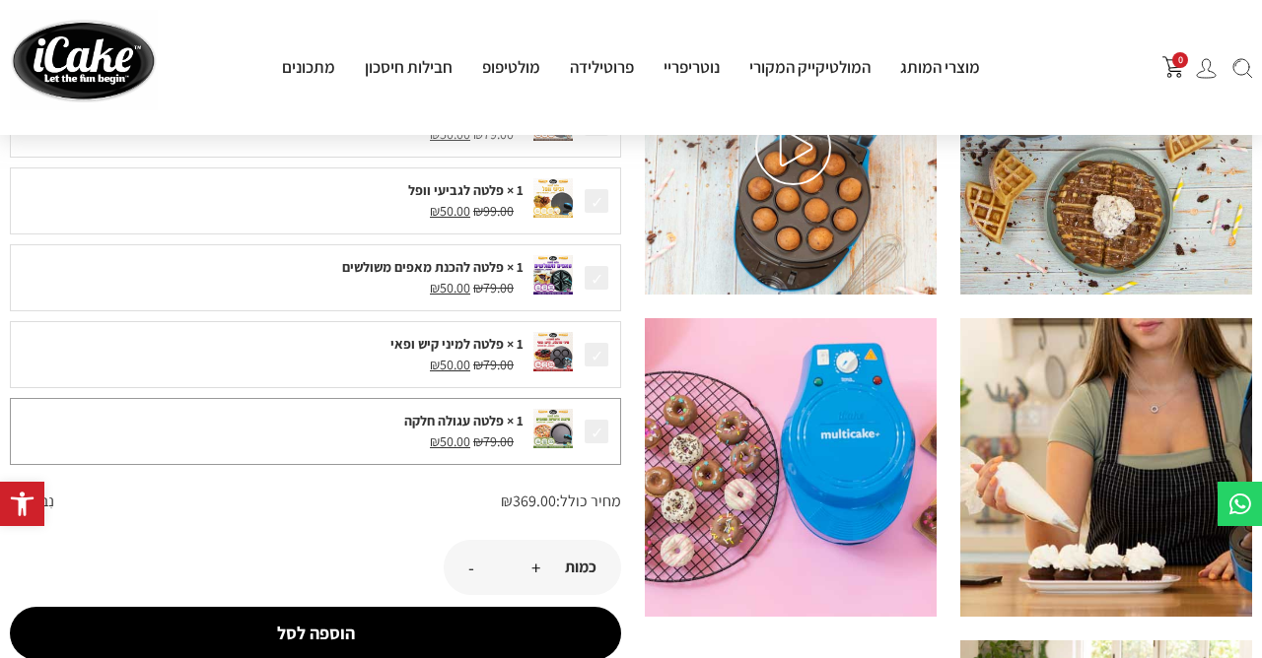
click at [597, 425] on span at bounding box center [596, 432] width 28 height 28
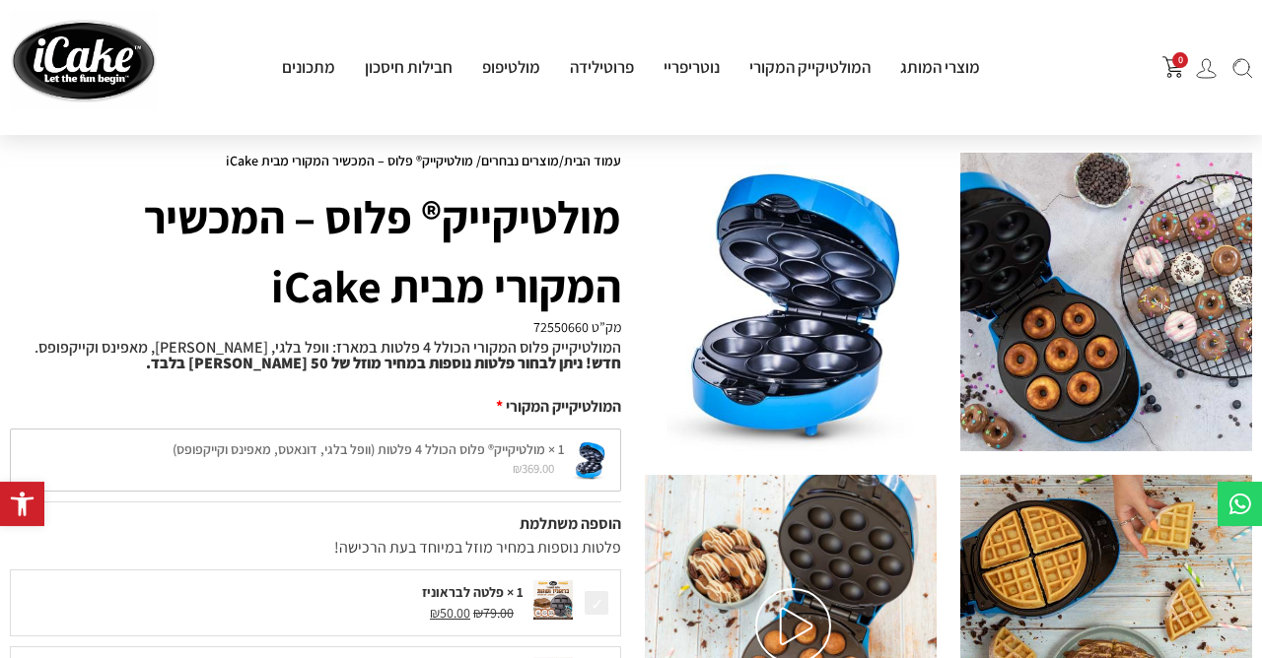
scroll to position [0, 0]
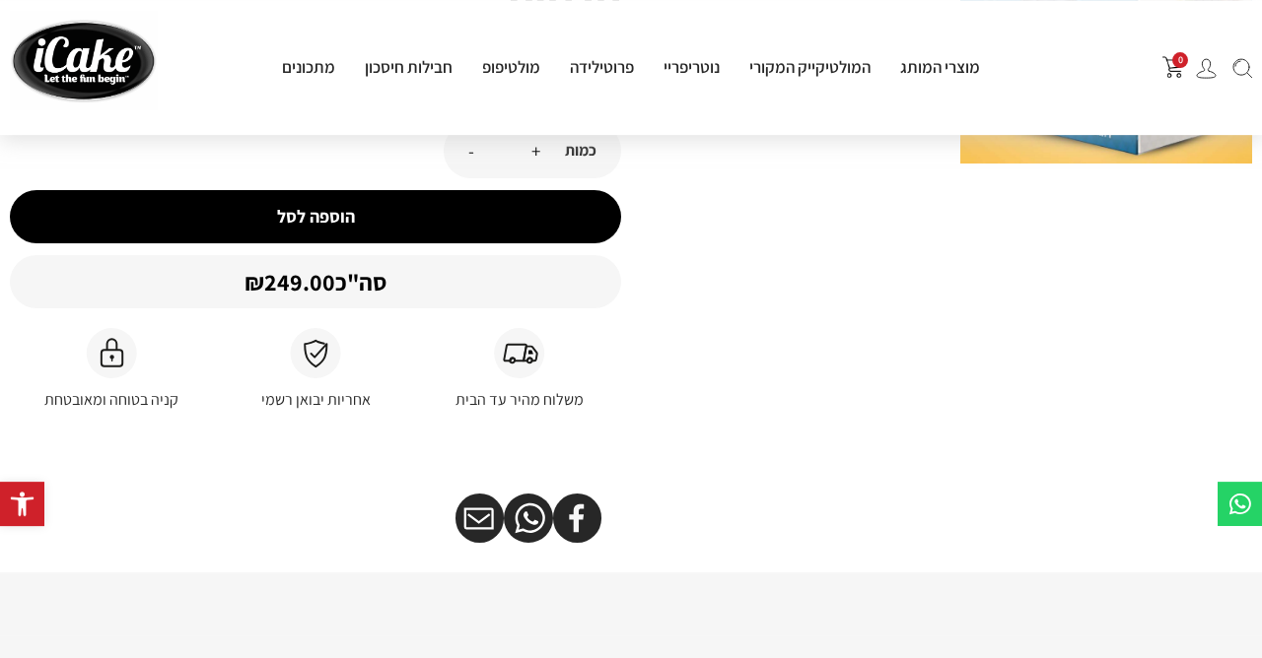
scroll to position [106, 0]
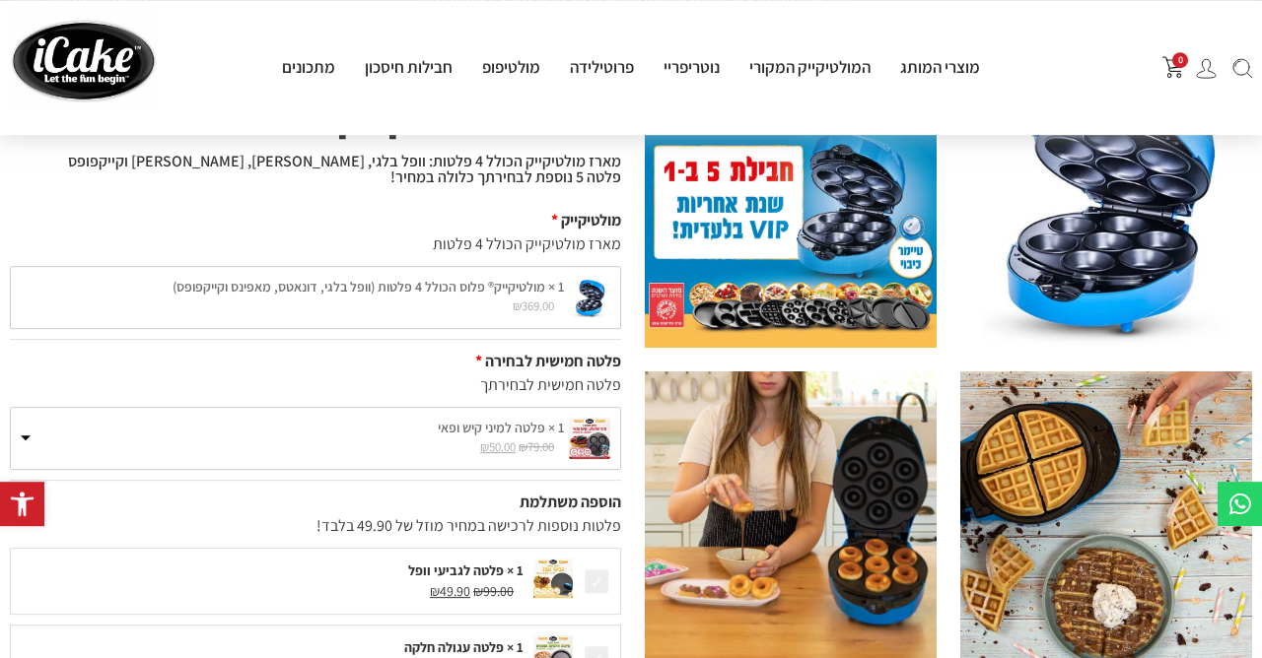
scroll to position [213, 0]
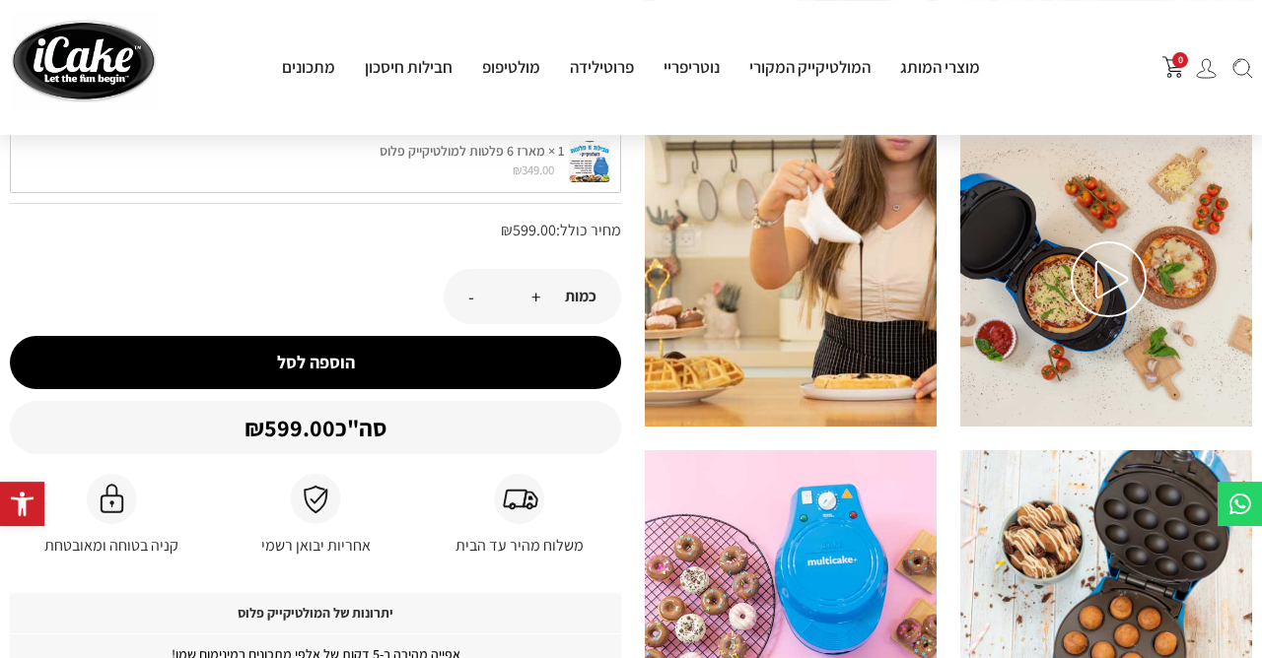
scroll to position [426, 0]
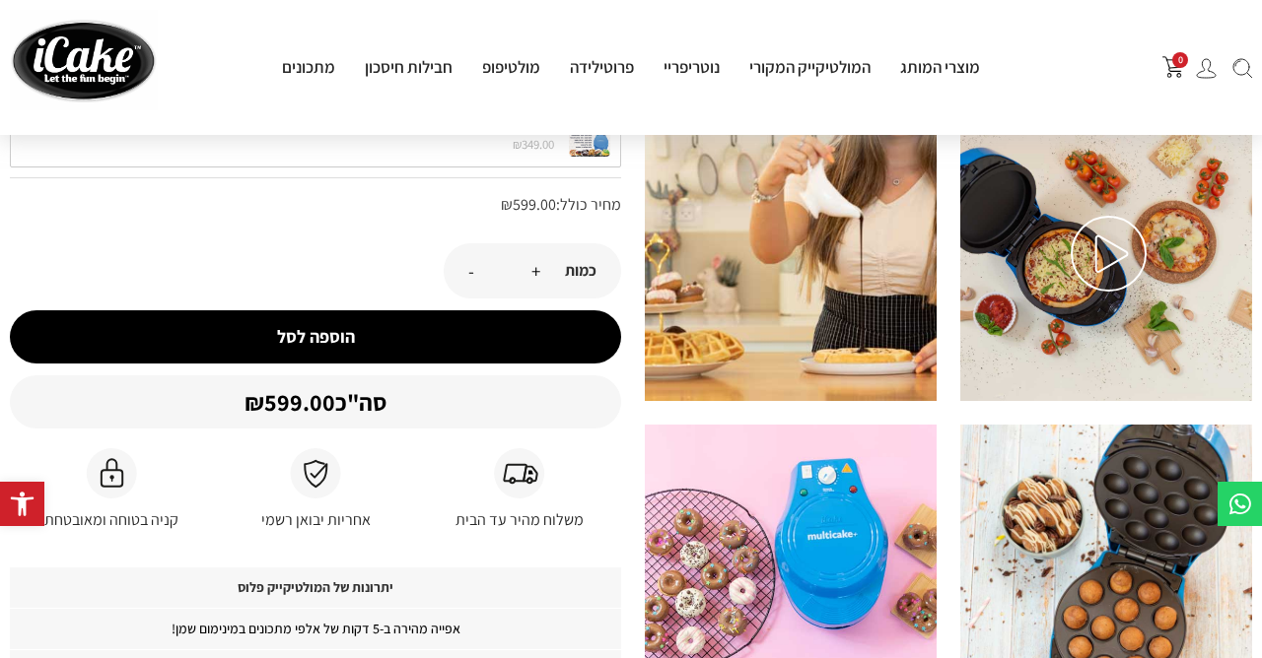
click at [1112, 251] on img at bounding box center [1108, 254] width 76 height 76
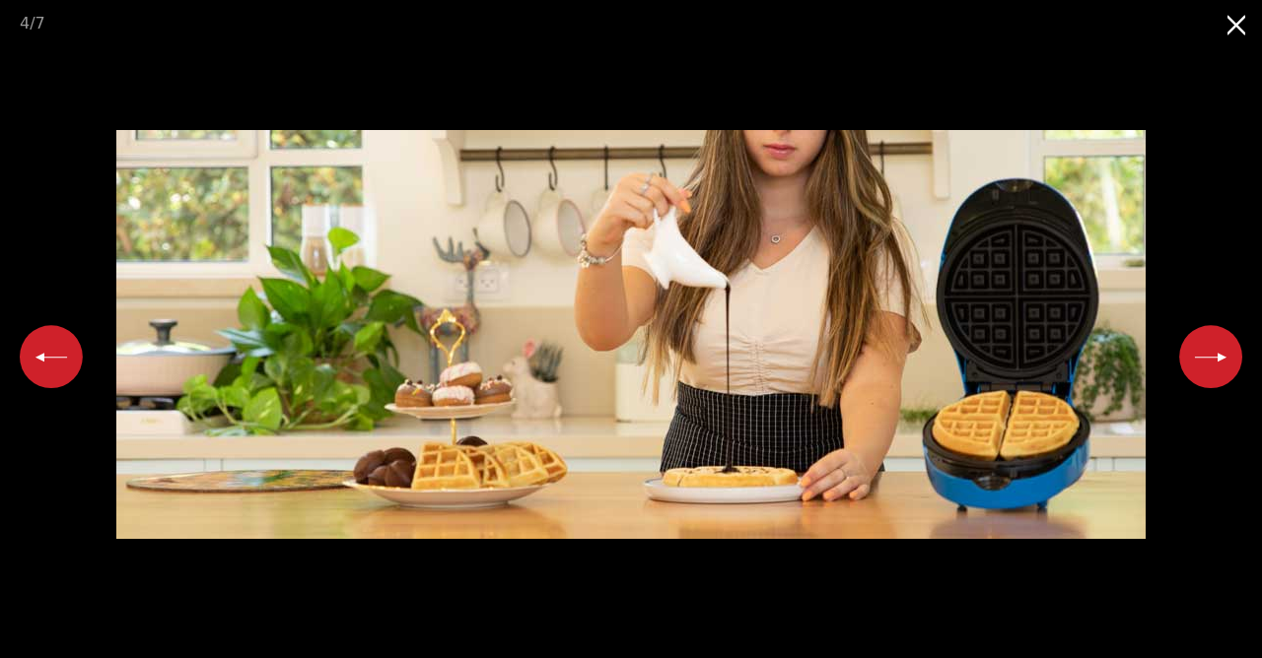
scroll to position [0, 0]
click at [786, 250] on img at bounding box center [630, 334] width 1029 height 409
click at [1192, 350] on button "Next slide" at bounding box center [1210, 356] width 63 height 63
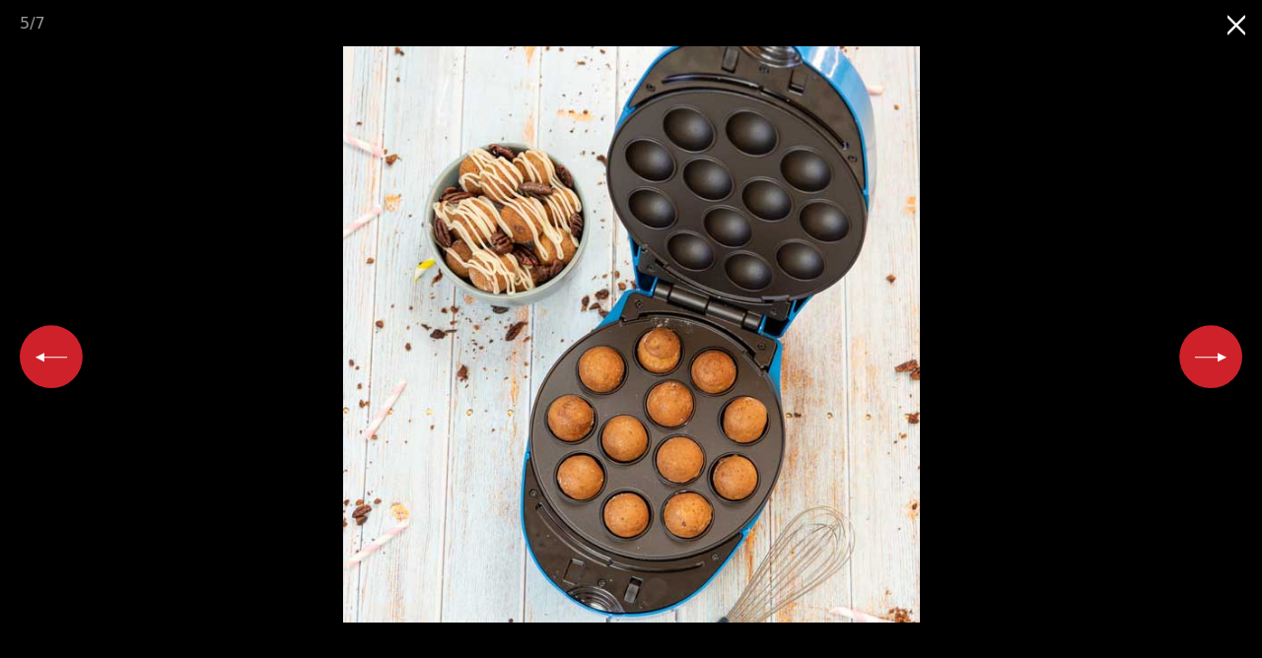
click at [1209, 354] on button "Next slide" at bounding box center [1210, 356] width 63 height 63
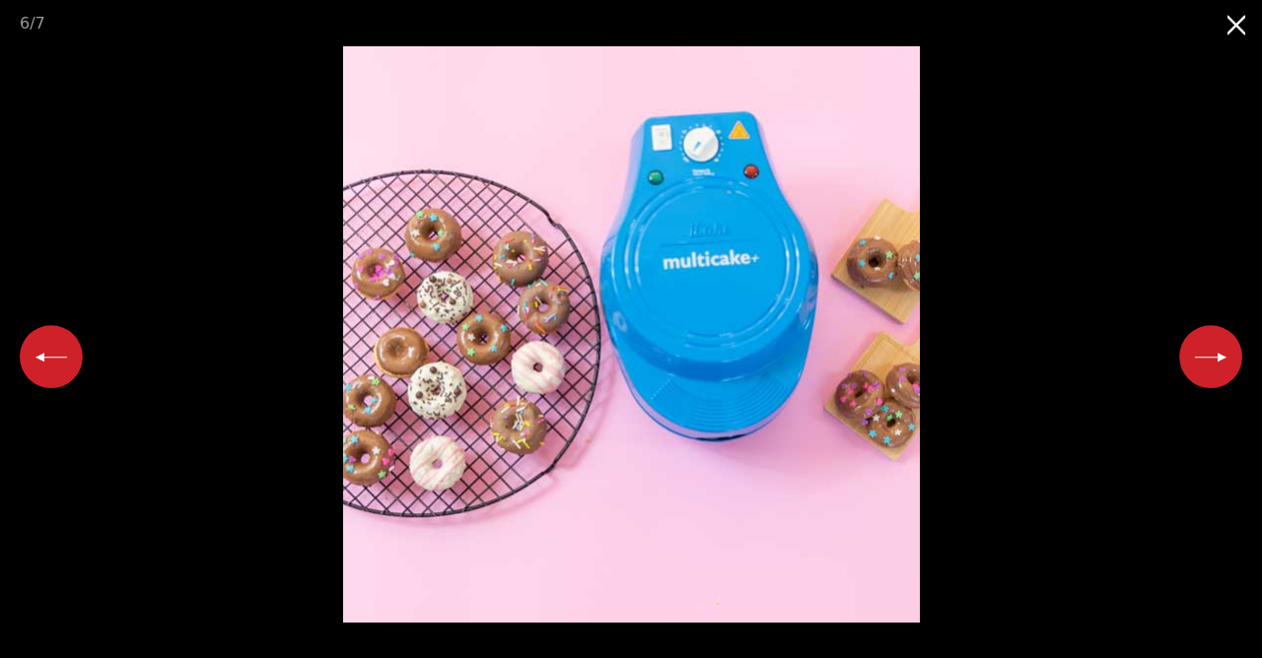
click at [1209, 354] on button "Next slide" at bounding box center [1210, 356] width 63 height 63
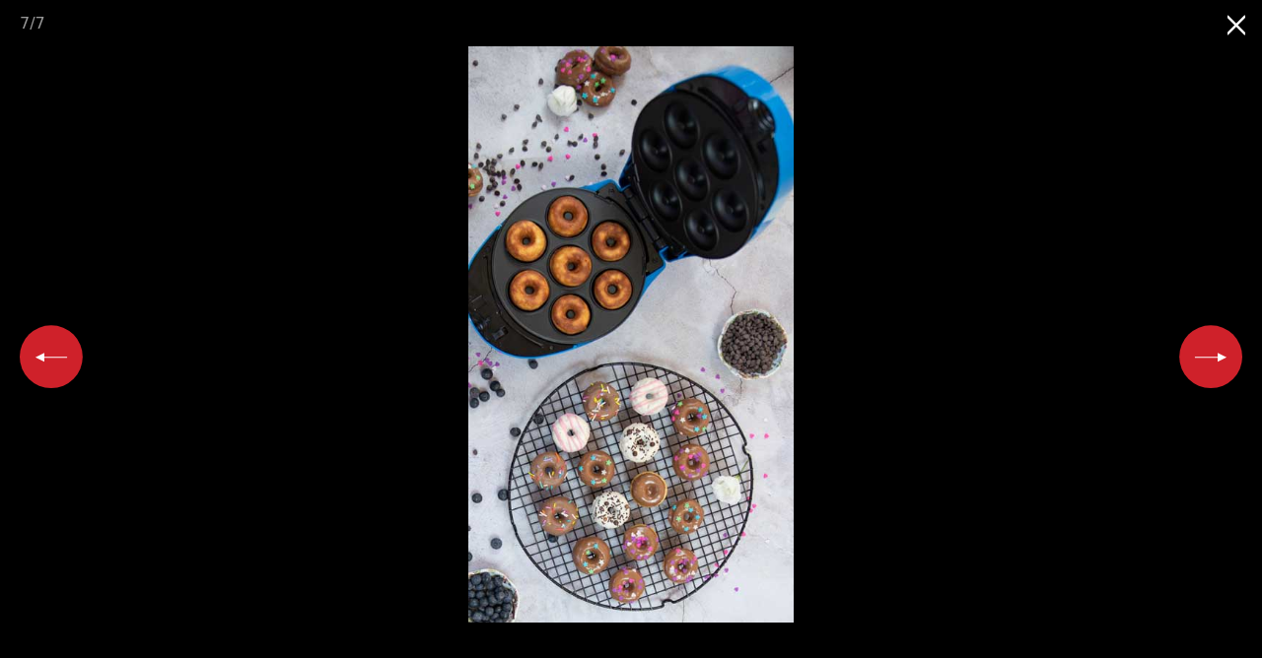
click at [1209, 354] on button "Next slide" at bounding box center [1210, 356] width 63 height 63
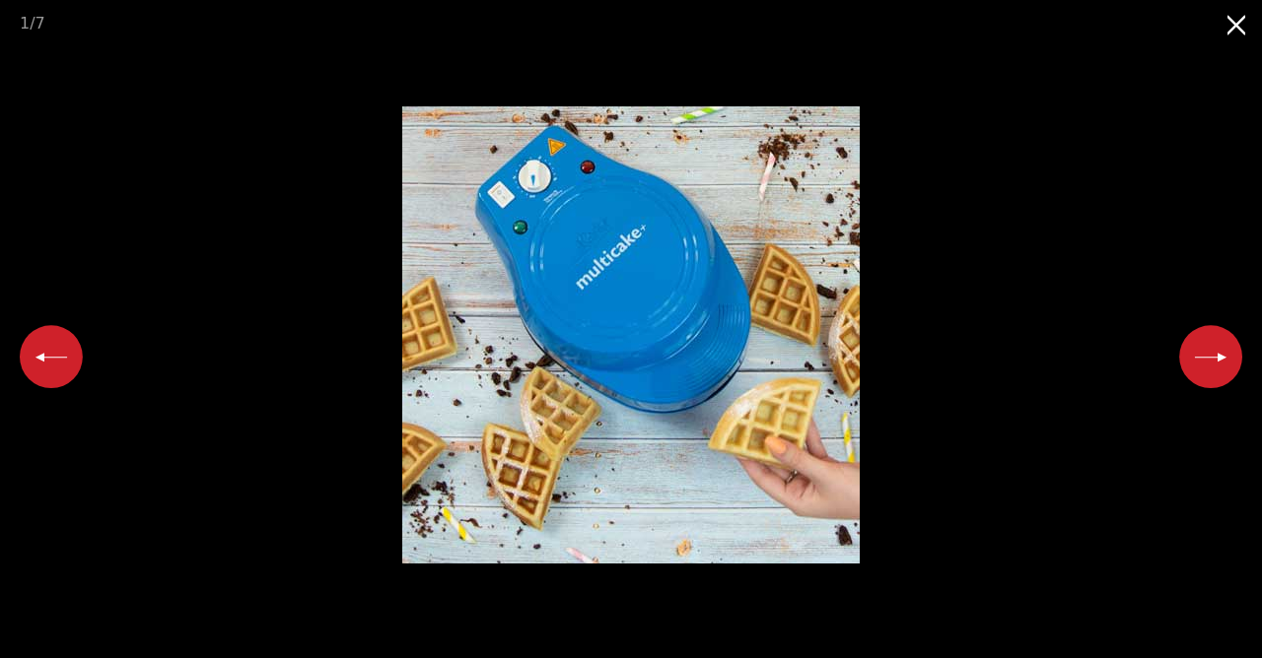
click at [1208, 361] on button "Next slide" at bounding box center [1210, 356] width 63 height 63
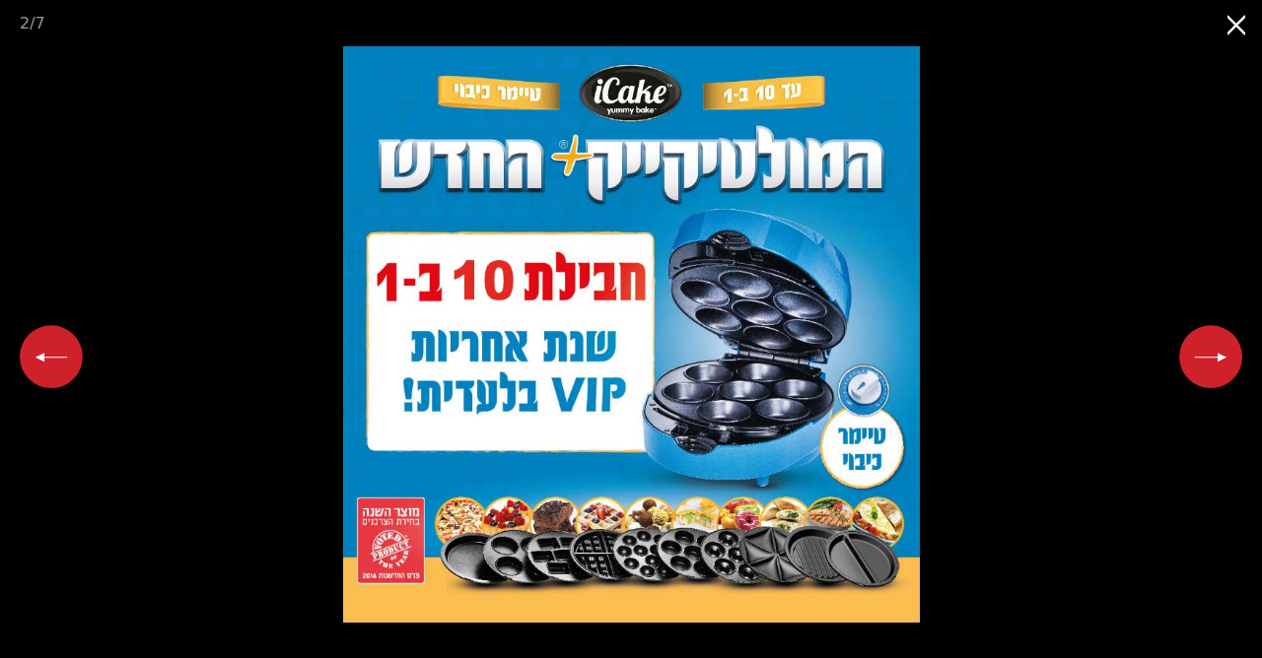
click at [1239, 32] on button "Close gallery" at bounding box center [1236, 23] width 49 height 46
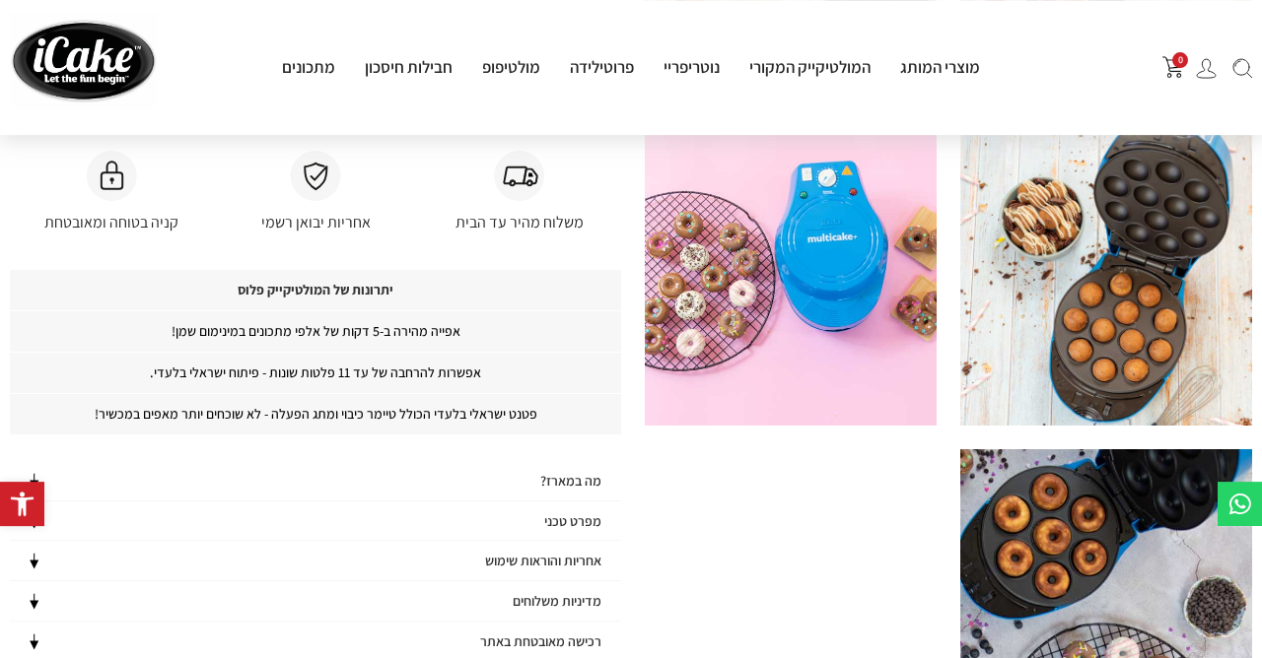
scroll to position [852, 0]
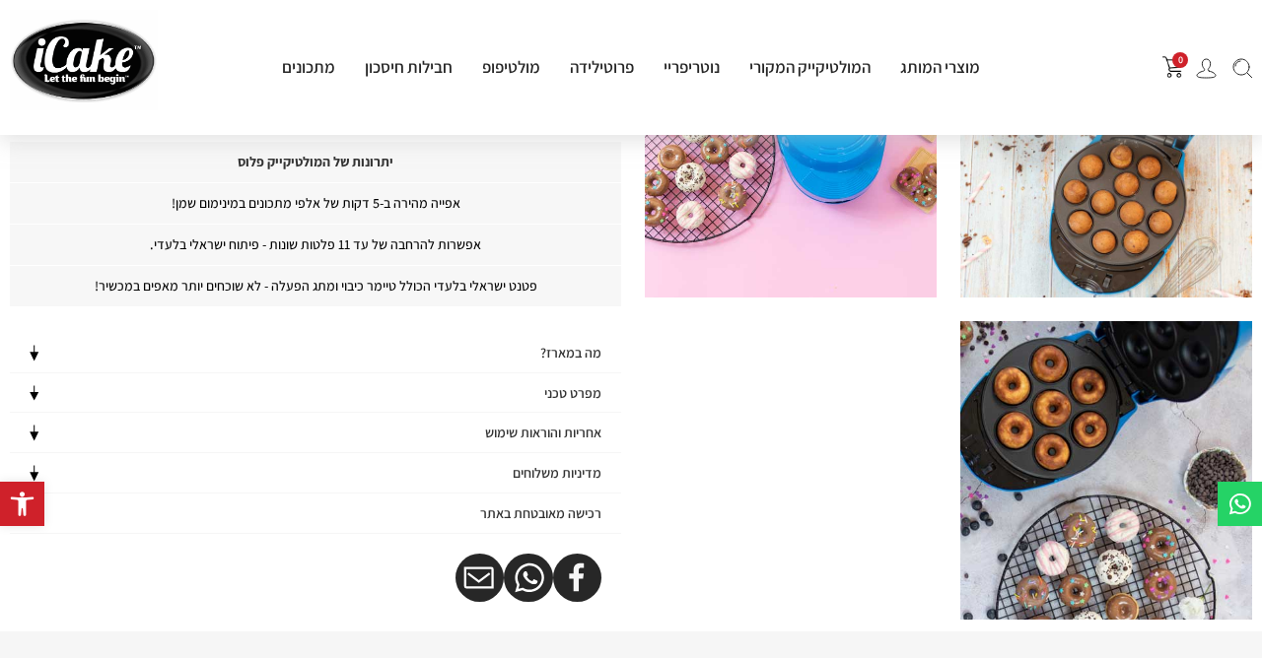
click at [588, 385] on h4 "מפרט טכני" at bounding box center [572, 393] width 57 height 17
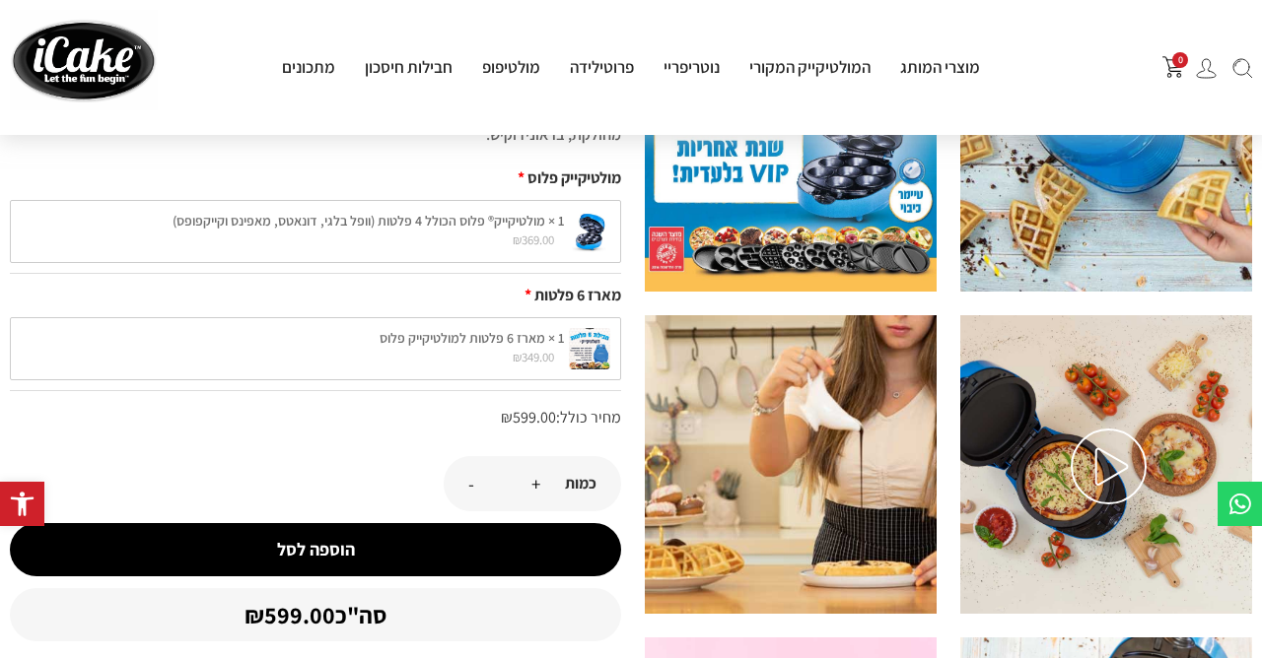
scroll to position [0, 0]
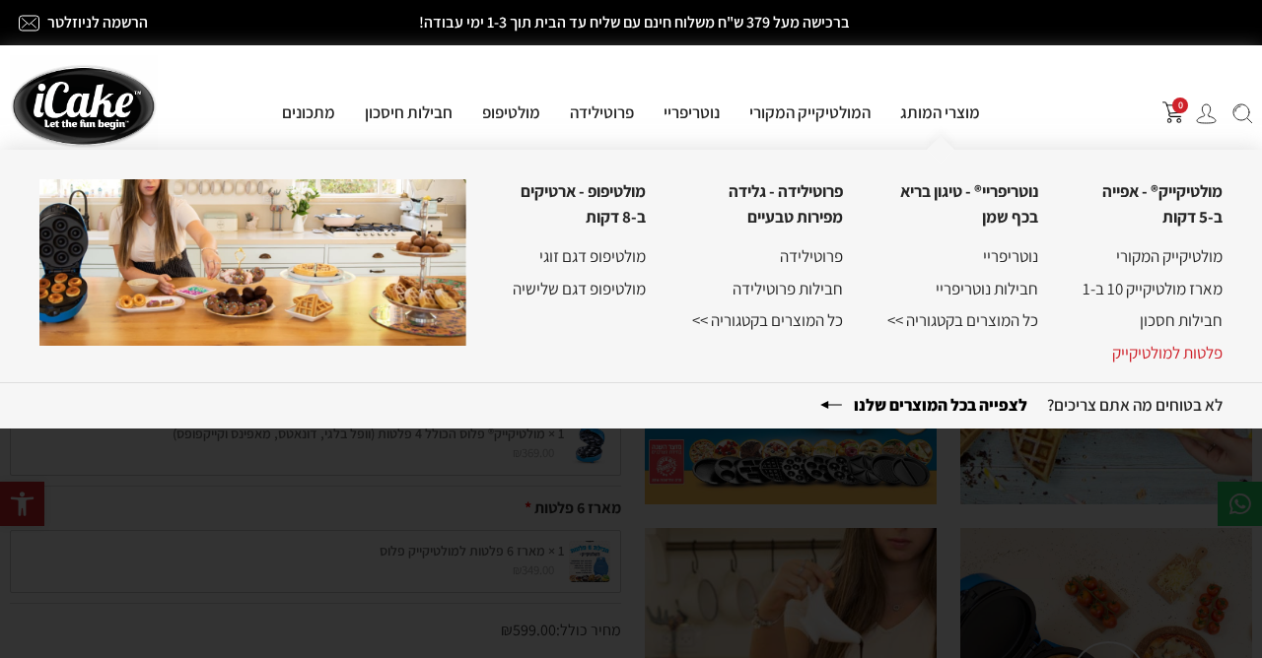
click at [1180, 347] on link "פלטות למולטיקייק" at bounding box center [1167, 353] width 110 height 22
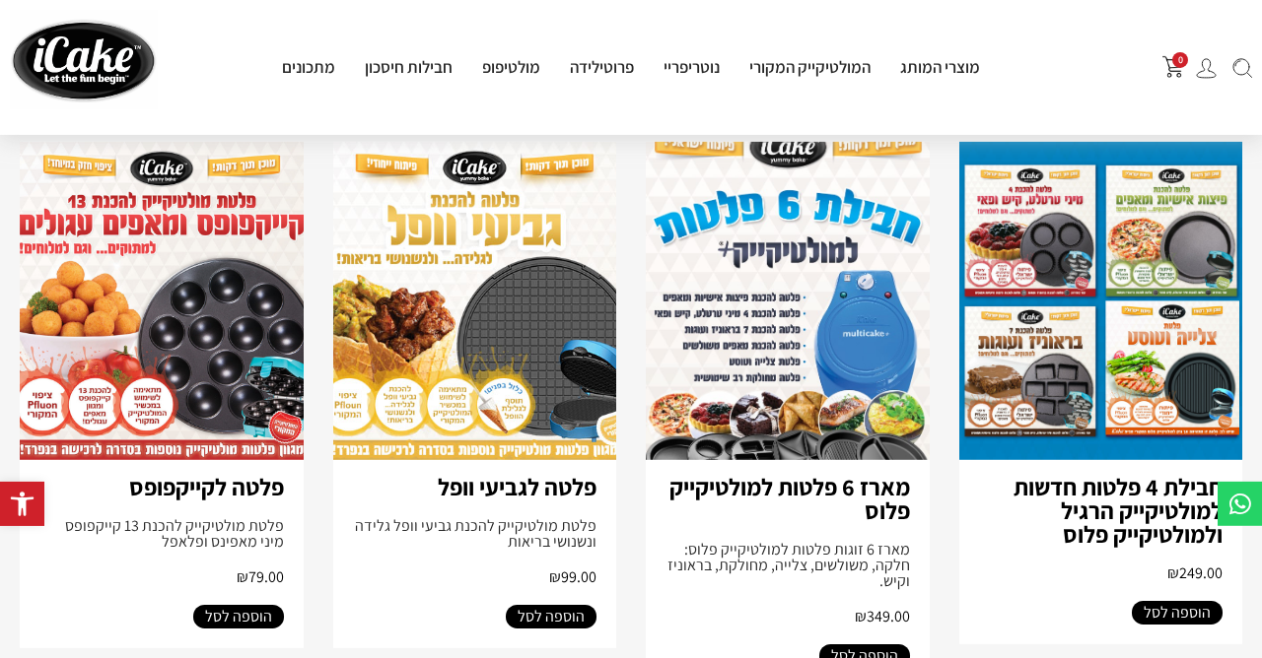
scroll to position [213, 0]
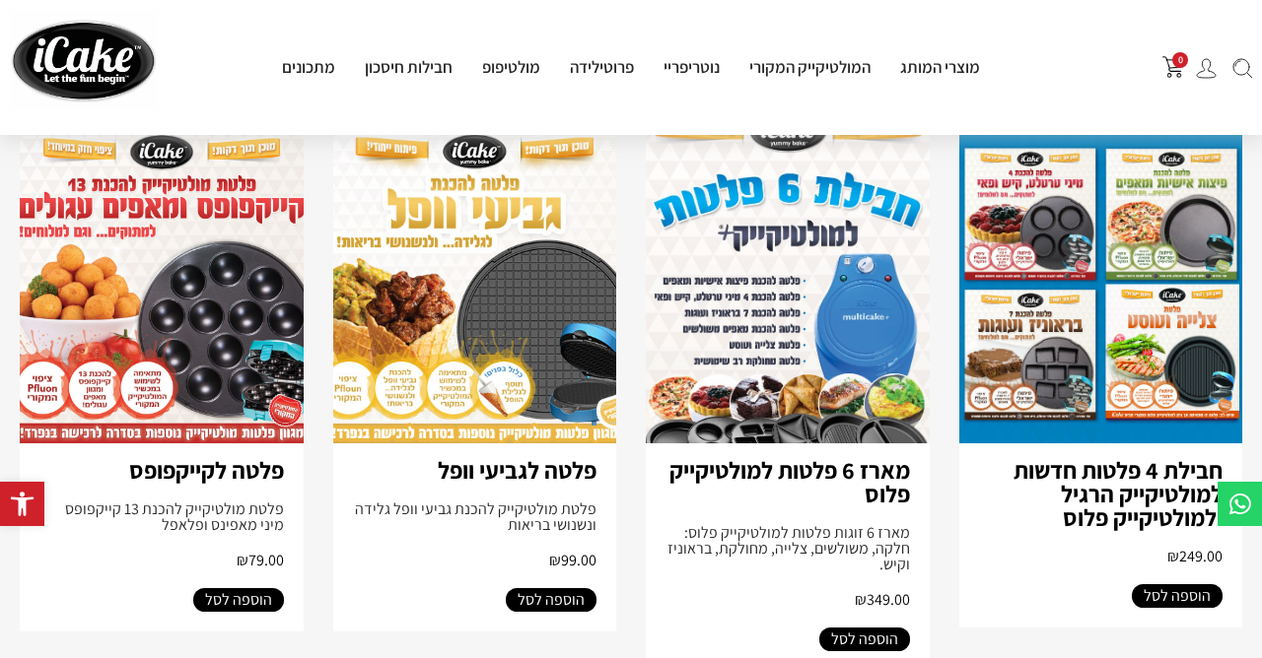
click at [479, 298] on img at bounding box center [475, 284] width 284 height 318
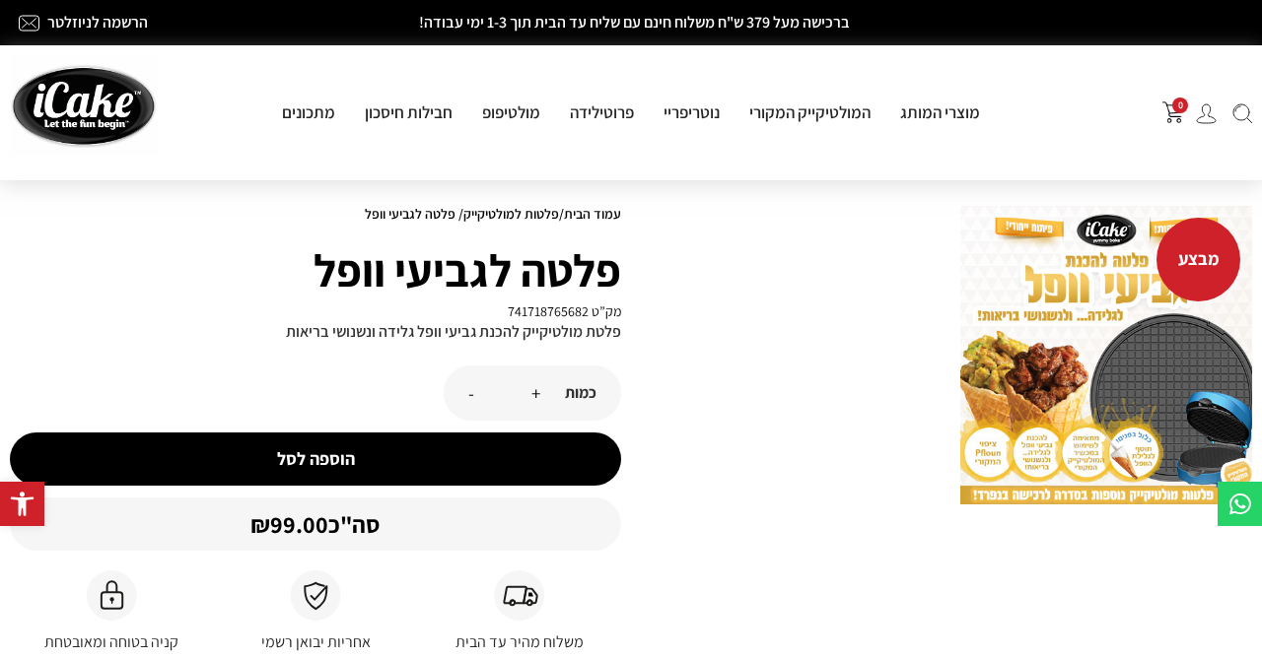
click at [1068, 342] on img at bounding box center [1106, 355] width 292 height 299
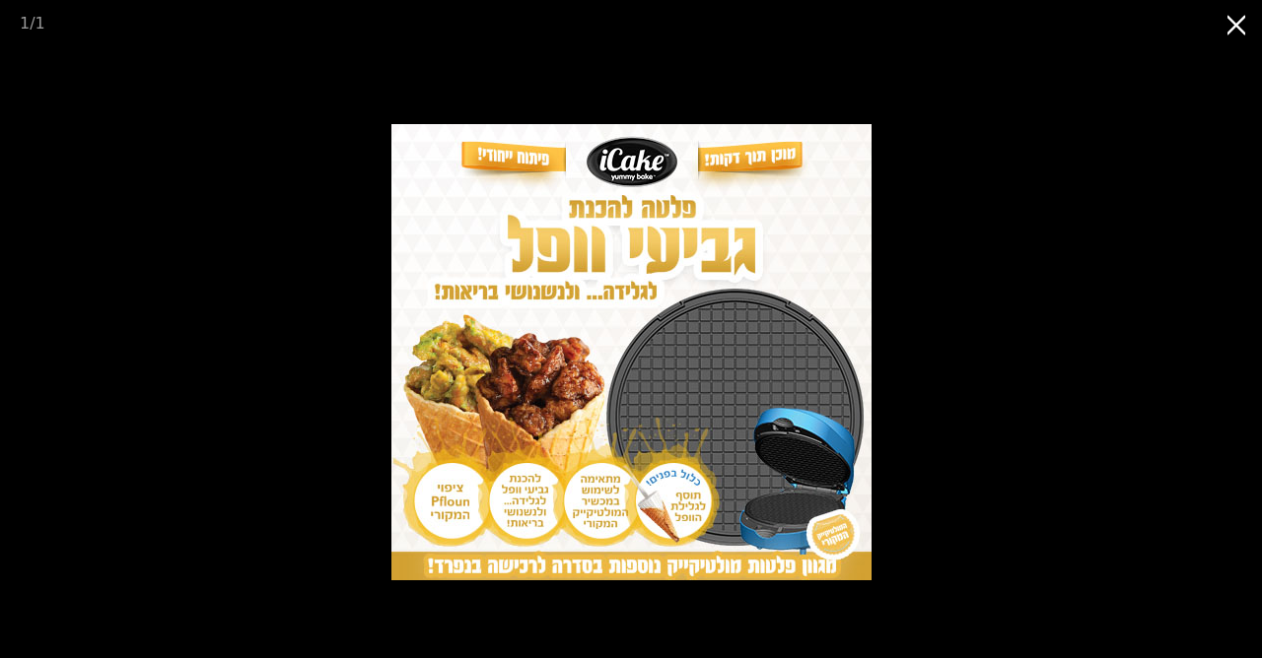
click at [1235, 28] on button "Close gallery" at bounding box center [1236, 23] width 49 height 46
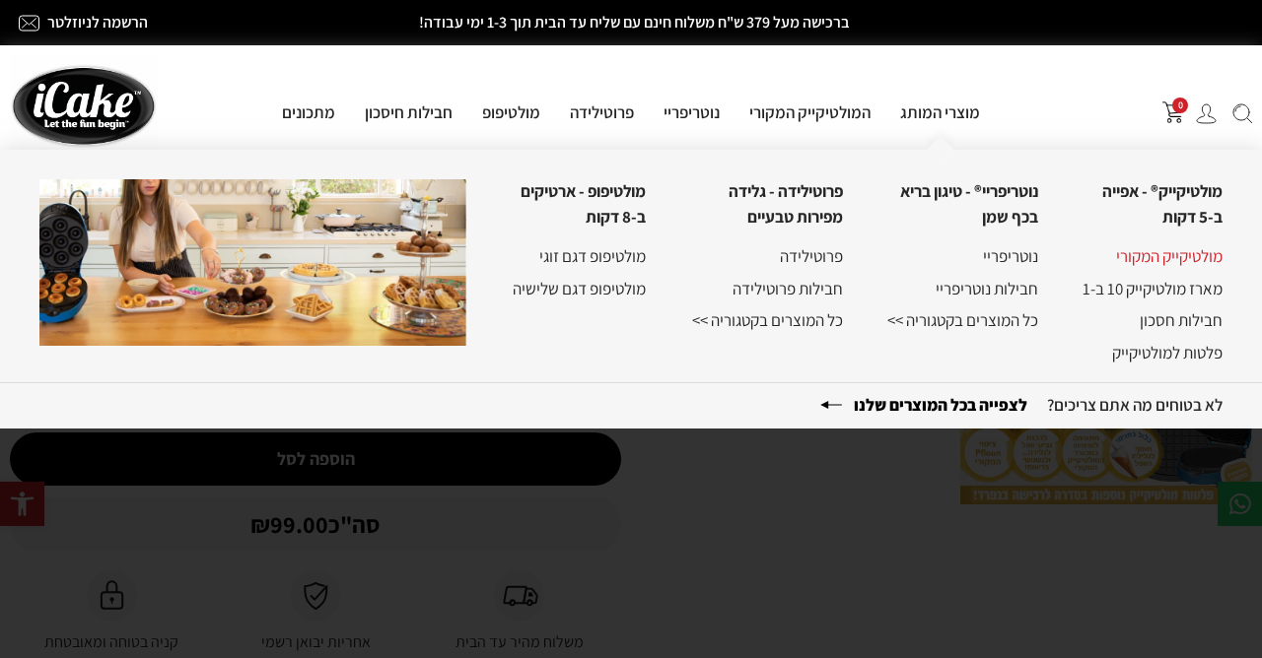
click at [1190, 248] on link "מולטיקייק המקורי" at bounding box center [1169, 256] width 106 height 22
click at [1191, 327] on link "חבילות חסכון" at bounding box center [1180, 320] width 83 height 22
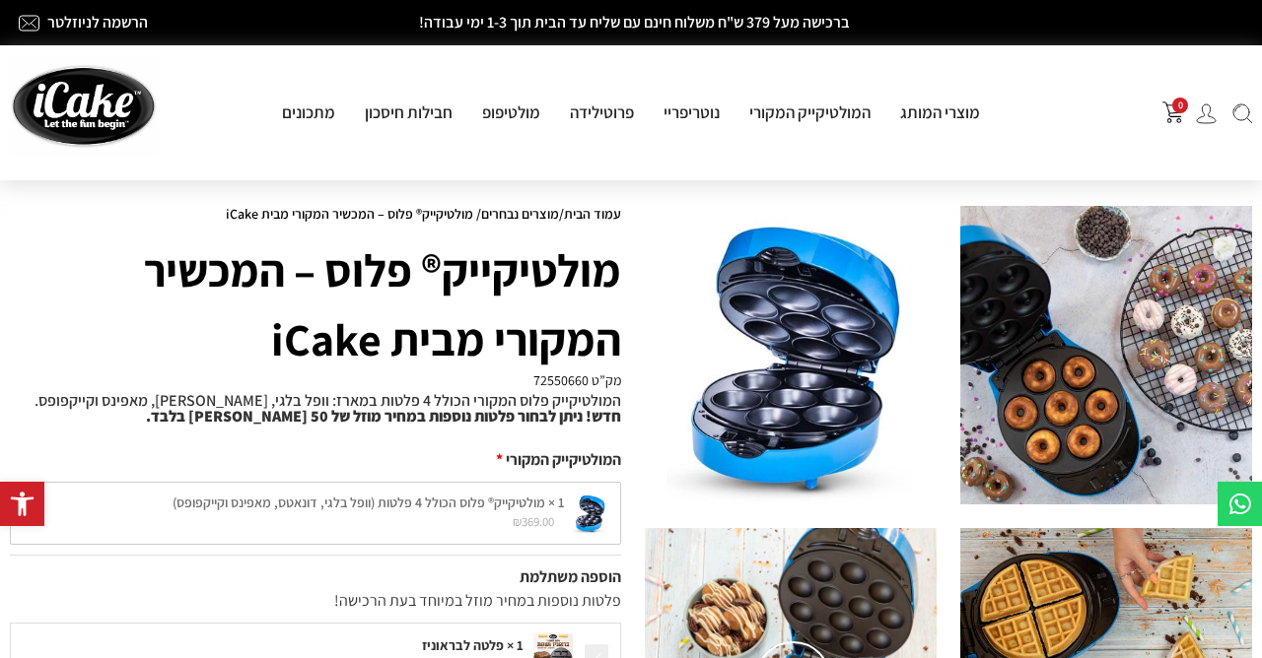
click at [1161, 383] on img at bounding box center [1106, 355] width 292 height 299
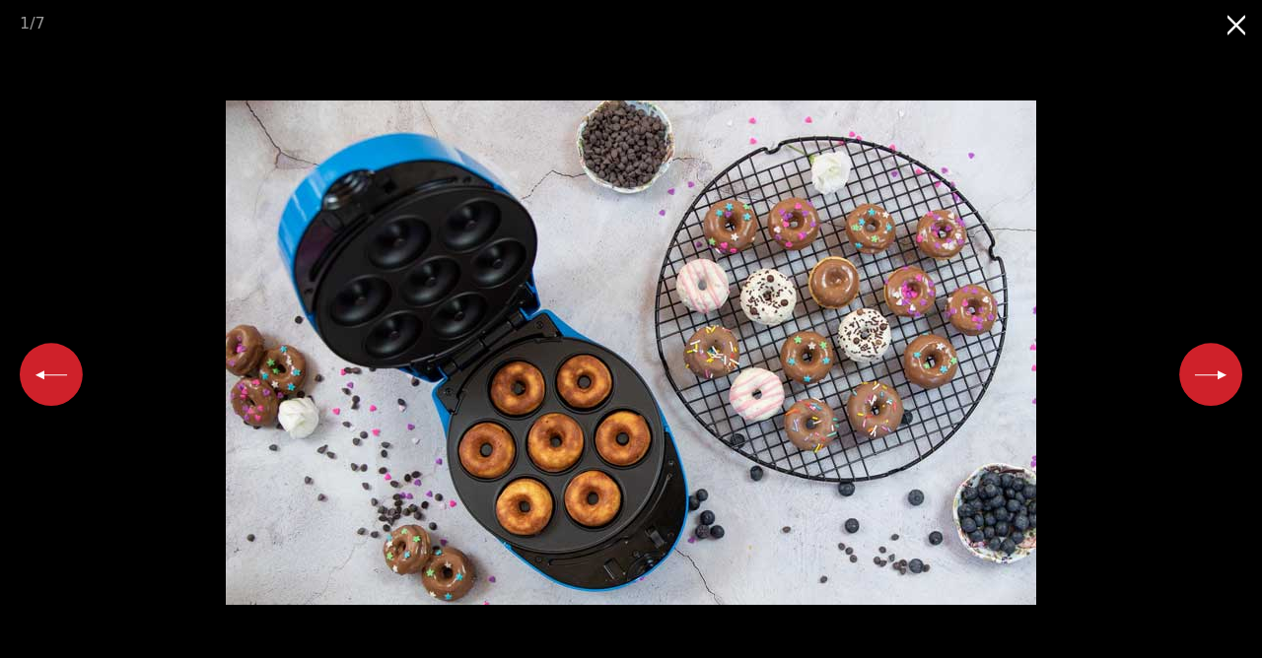
click at [1244, 31] on button "Close gallery" at bounding box center [1236, 23] width 49 height 46
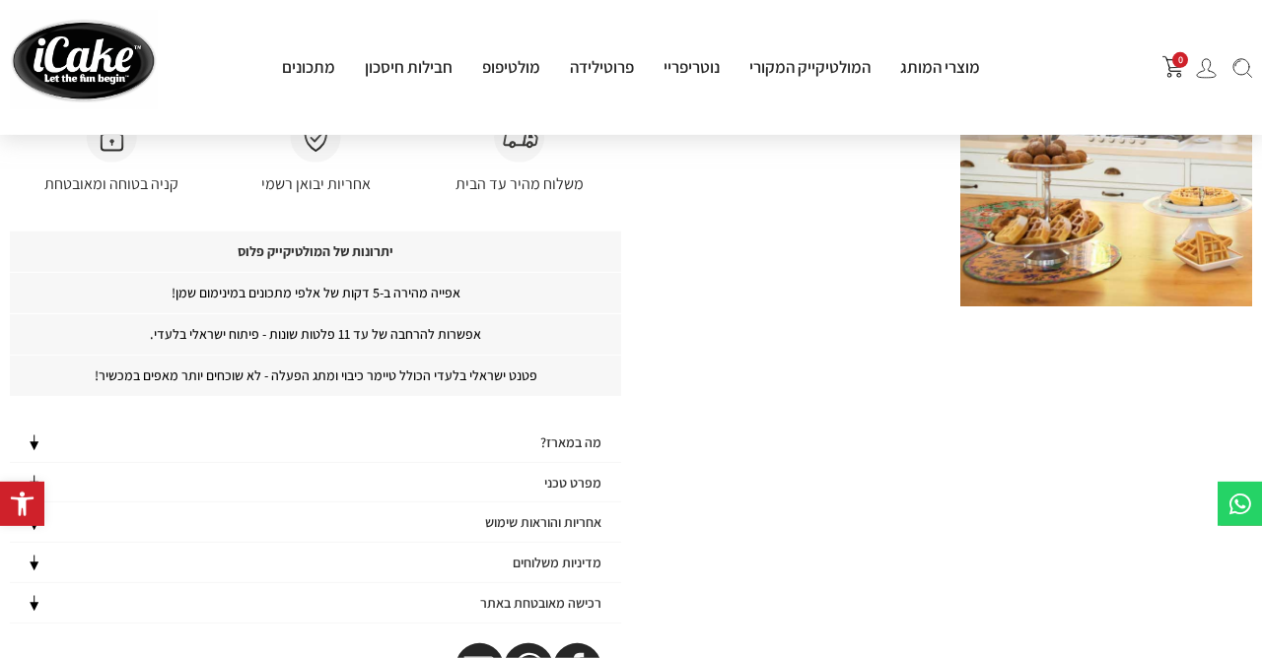
scroll to position [1171, 0]
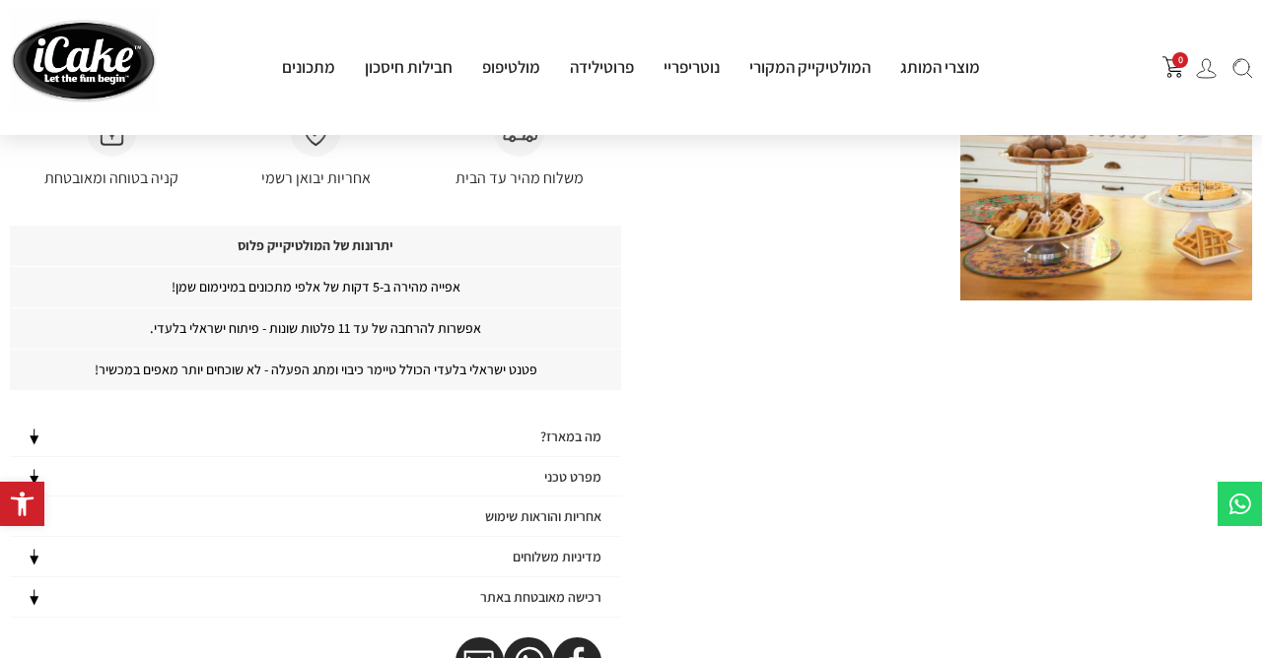
click at [564, 469] on h4 "מפרט טכני" at bounding box center [572, 477] width 57 height 17
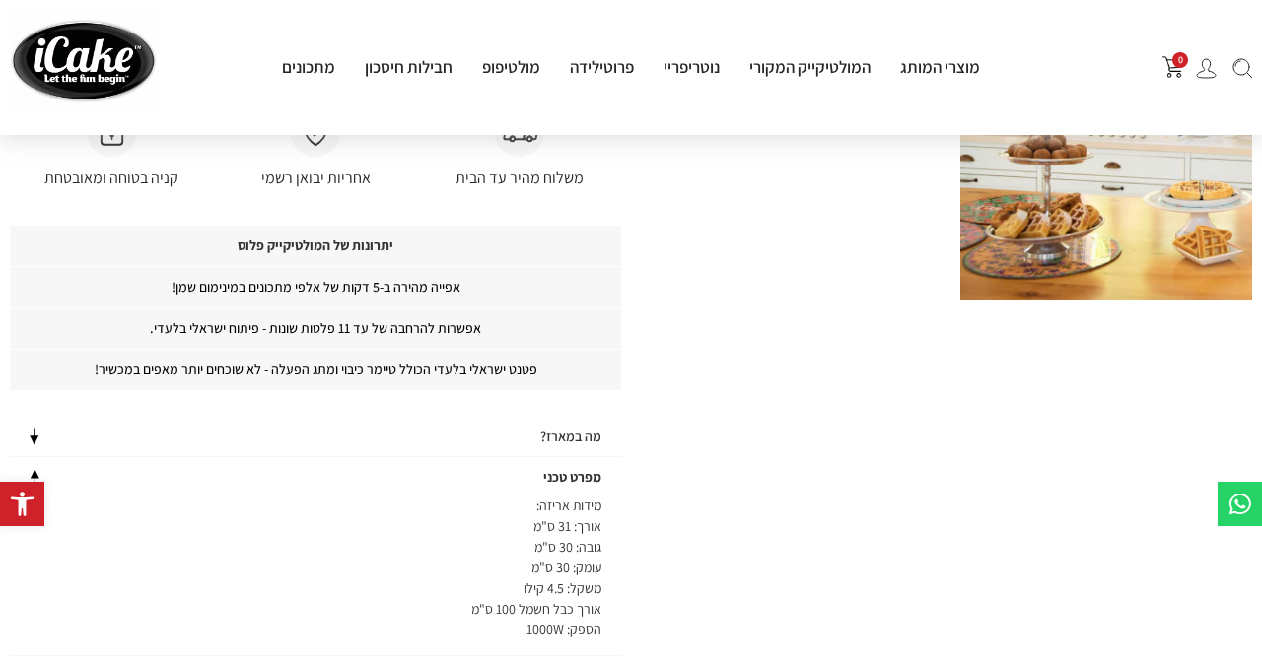
click at [564, 429] on h4 "מה במארז?" at bounding box center [570, 437] width 61 height 17
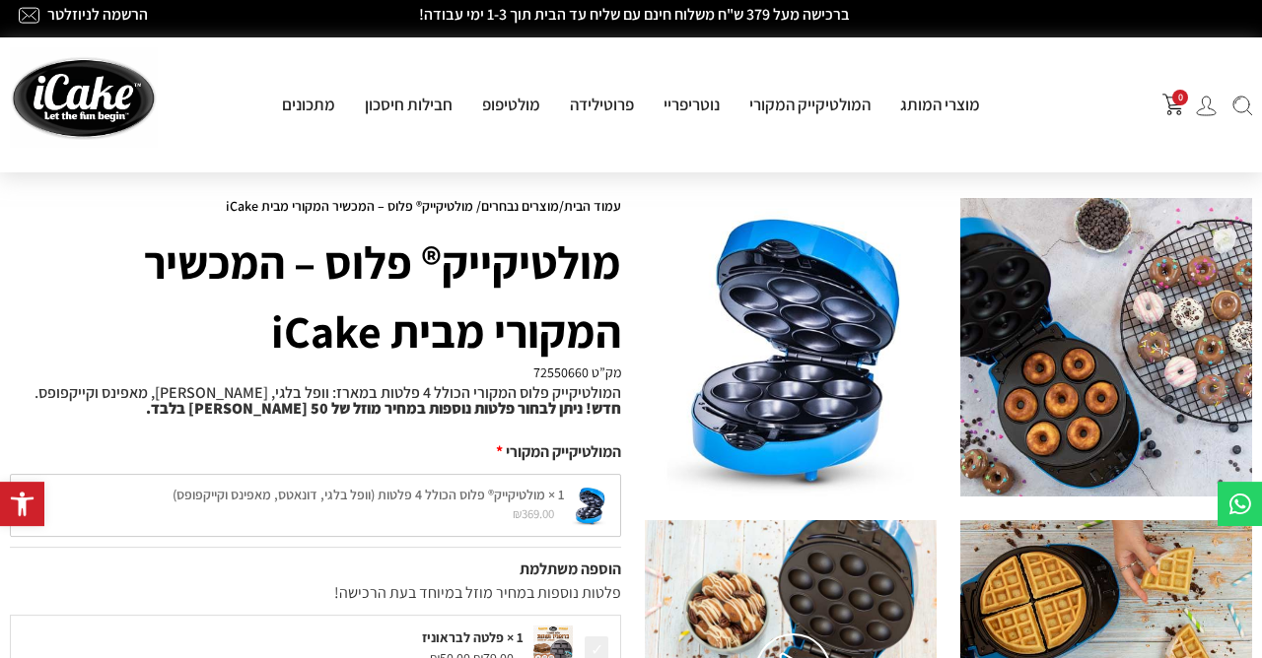
scroll to position [0, 0]
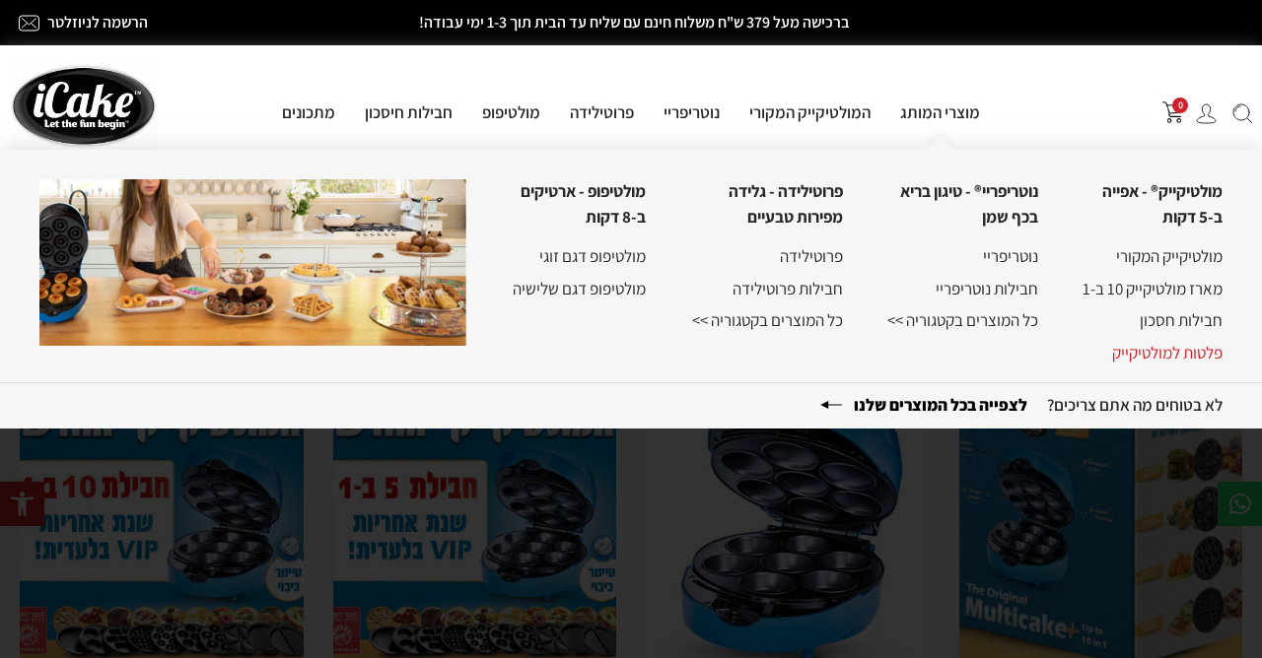
click at [1216, 350] on link "פלטות למולטיקייק" at bounding box center [1167, 353] width 110 height 22
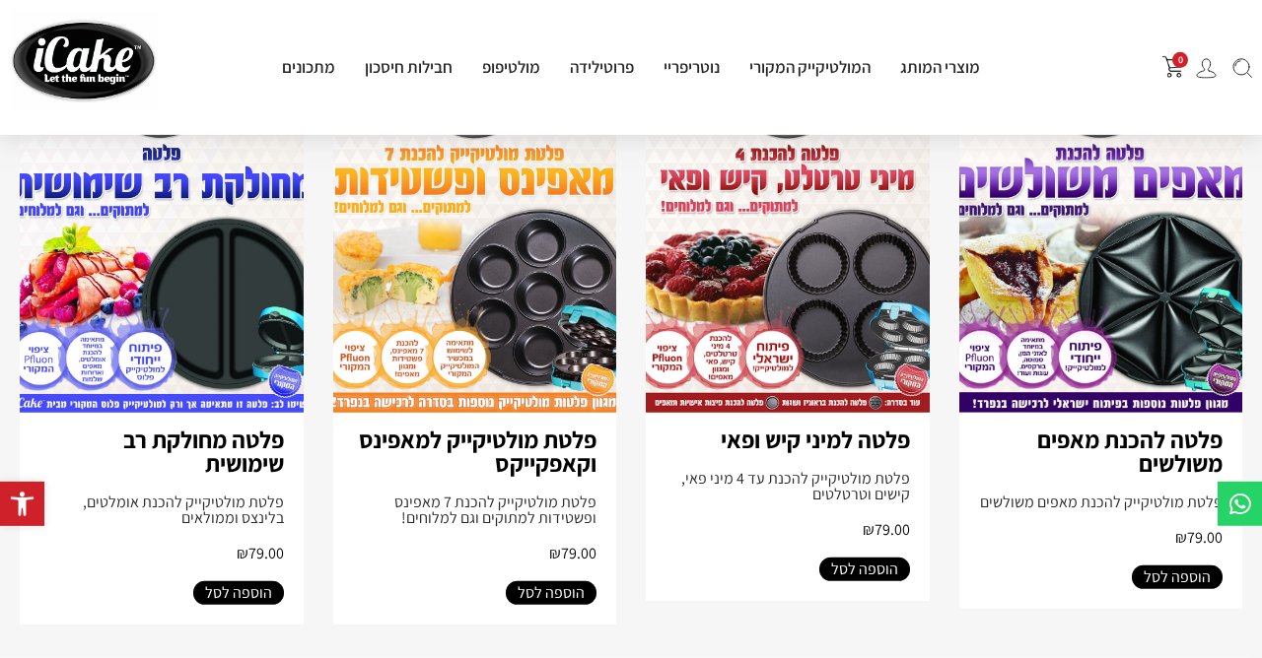
scroll to position [1384, 0]
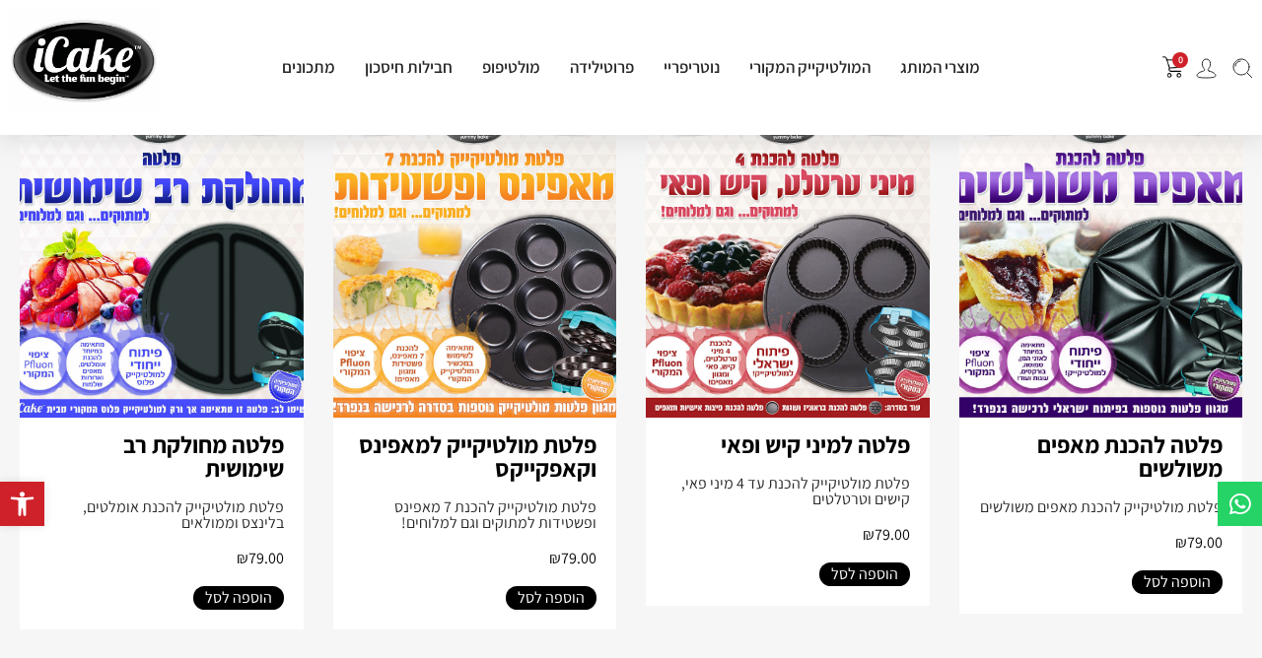
click at [230, 307] on img at bounding box center [162, 259] width 284 height 318
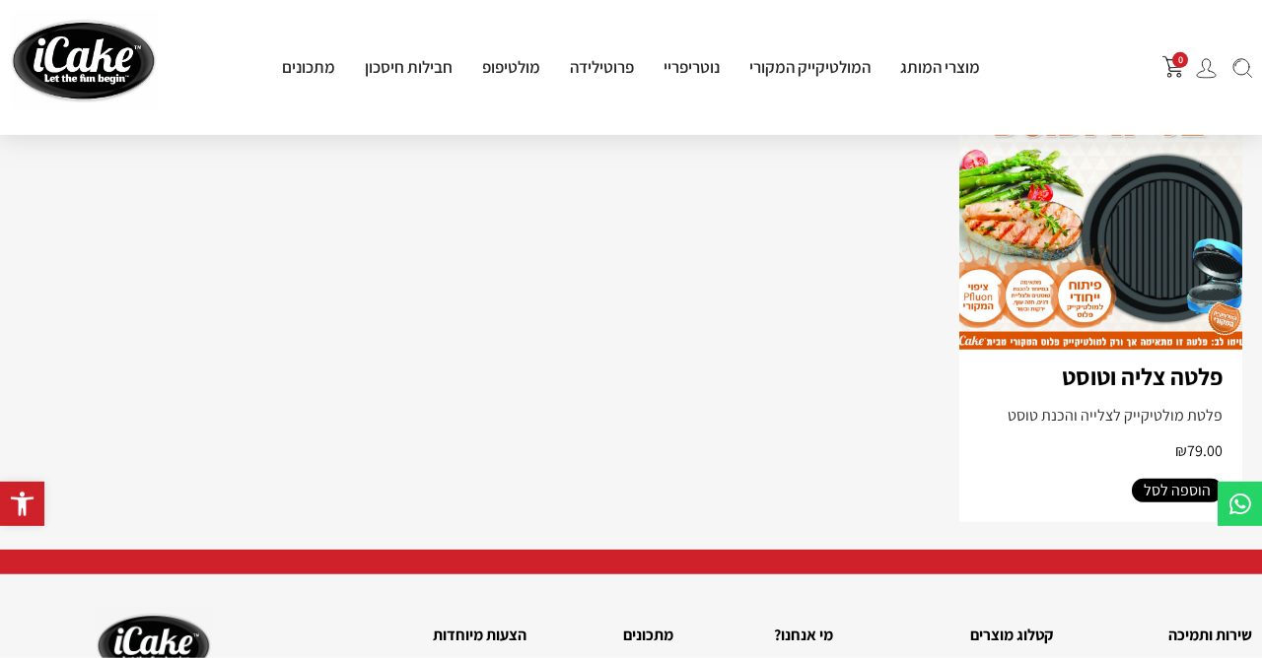
scroll to position [2022, 0]
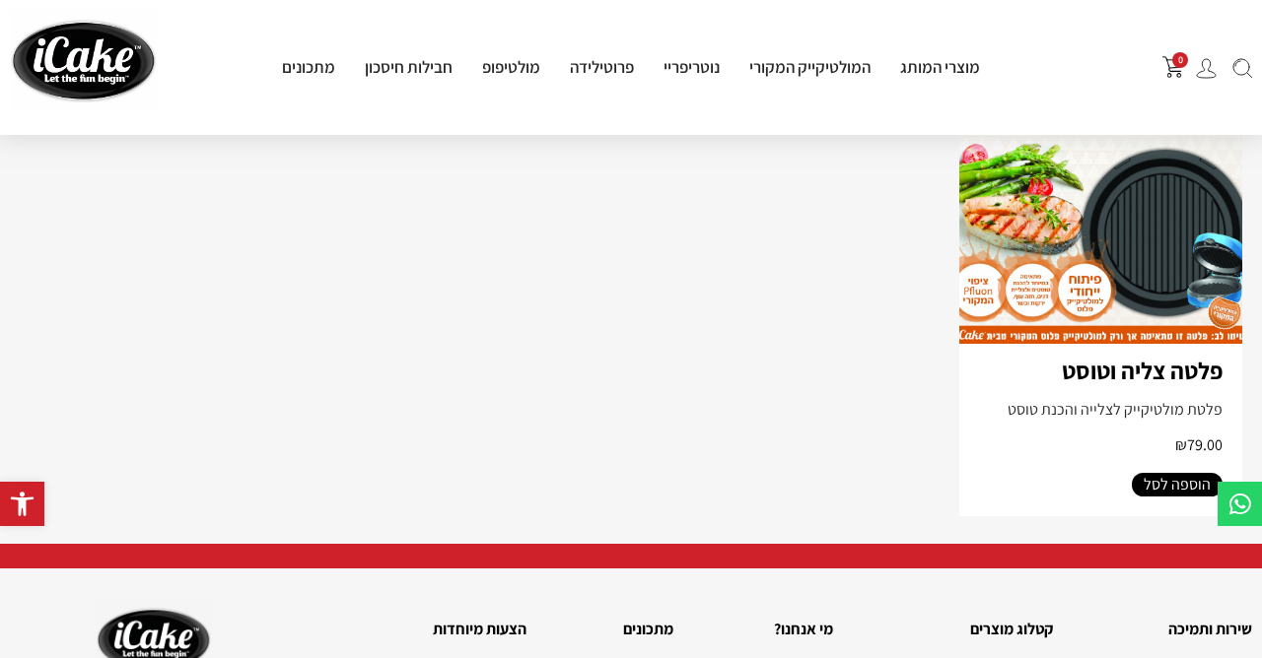
click at [1155, 194] on img at bounding box center [1101, 185] width 284 height 318
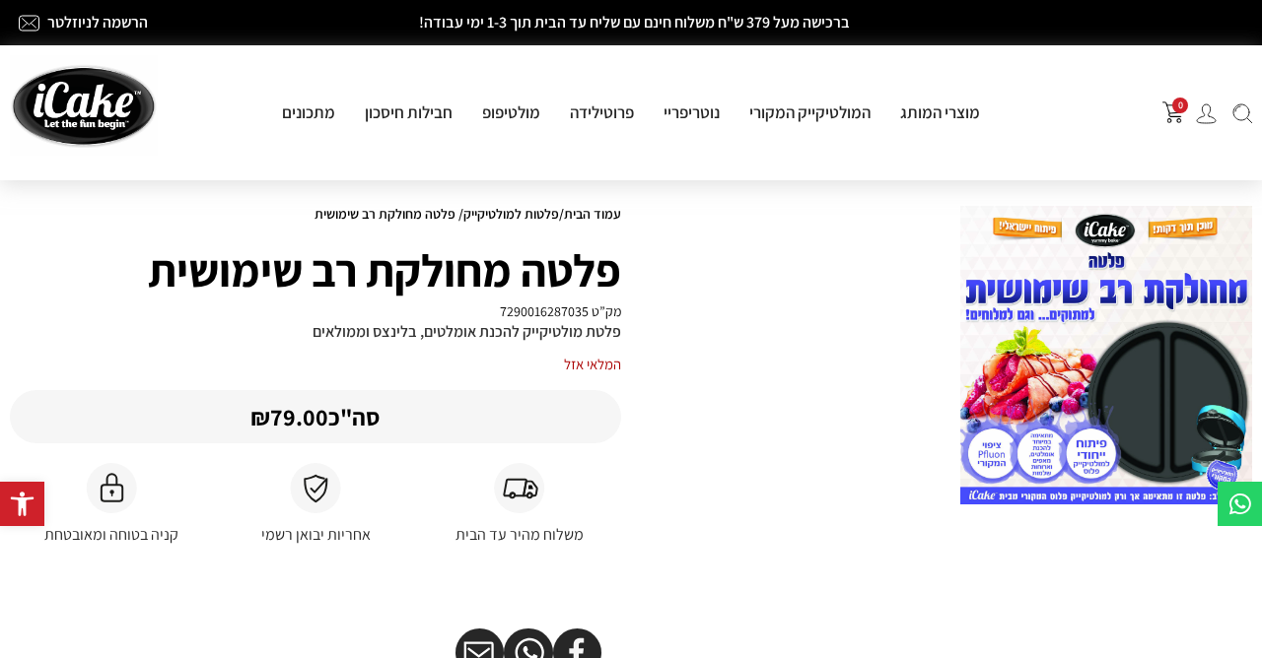
click at [1113, 439] on img at bounding box center [1106, 355] width 292 height 299
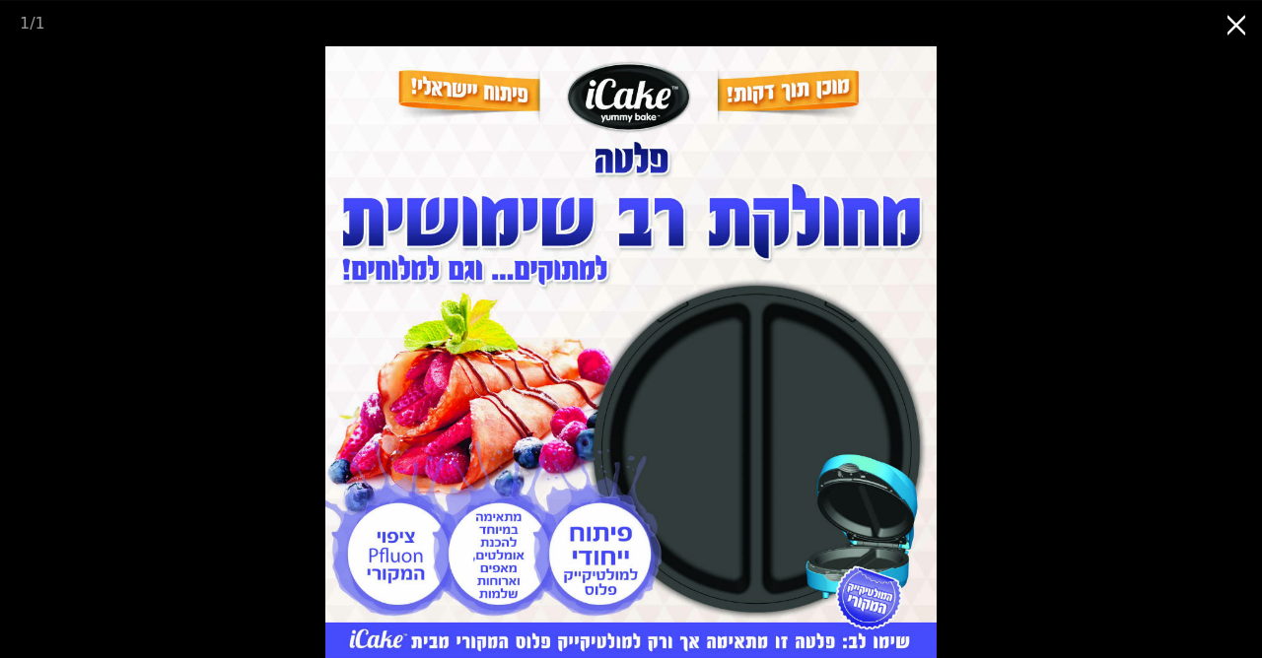
scroll to position [106, 0]
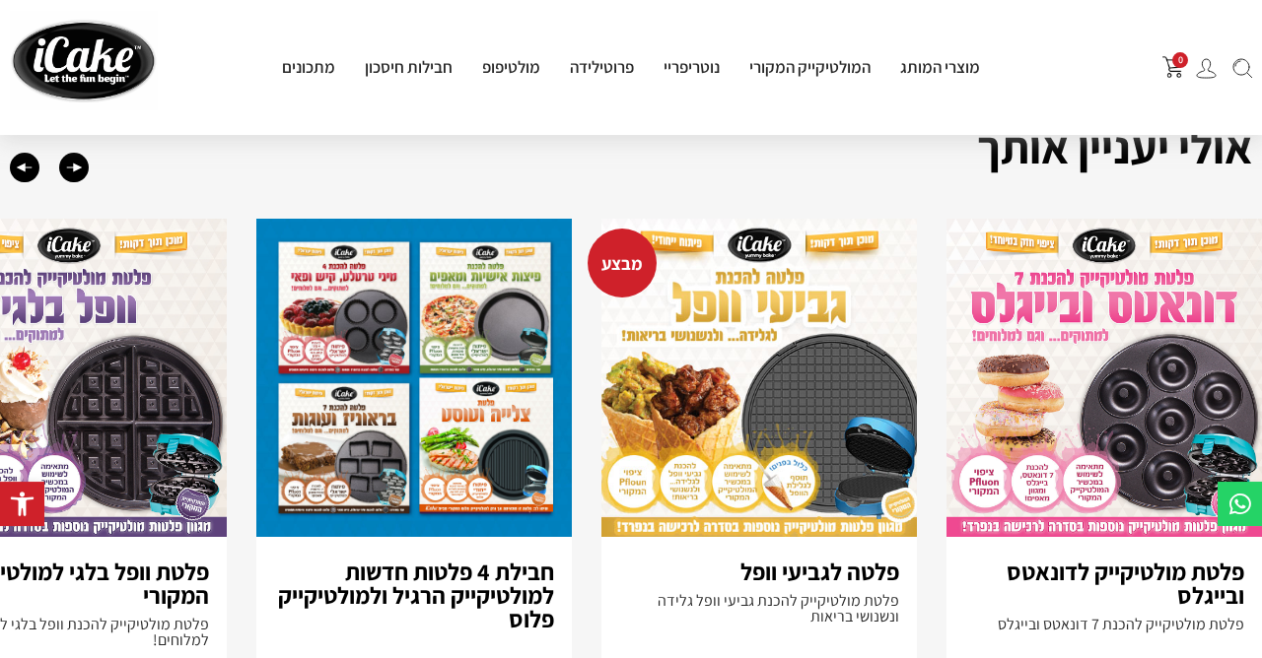
scroll to position [745, 0]
